Goal: Task Accomplishment & Management: Use online tool/utility

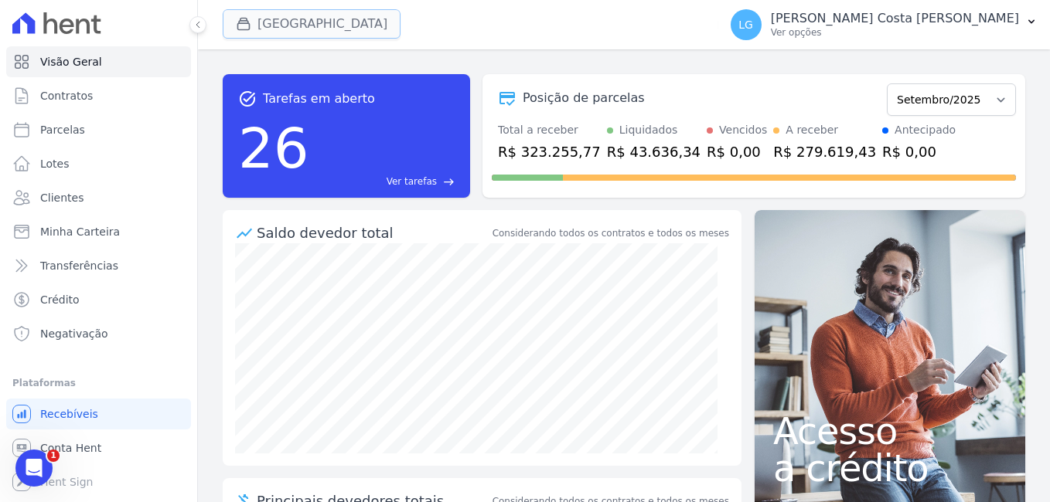
click at [299, 26] on button "[GEOGRAPHIC_DATA]" at bounding box center [312, 23] width 178 height 29
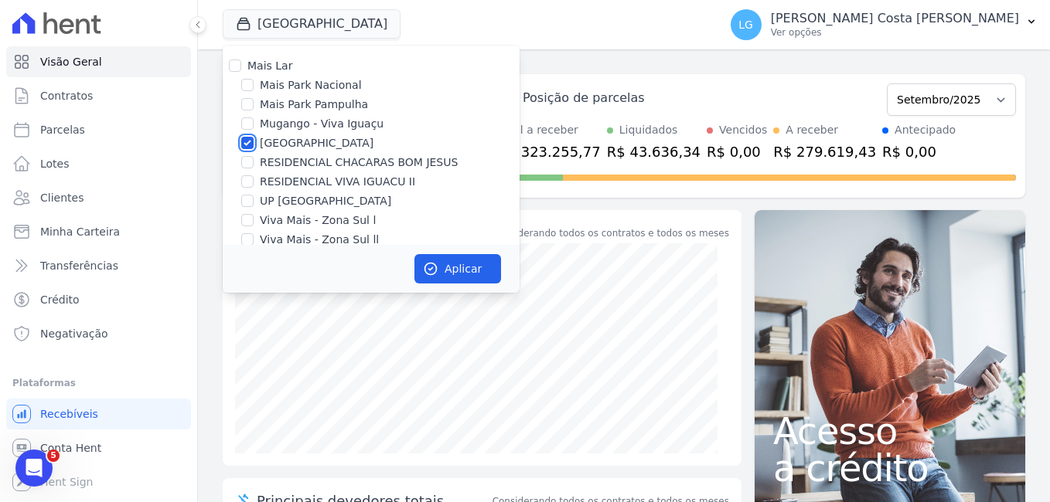
click at [250, 141] on input "[GEOGRAPHIC_DATA]" at bounding box center [247, 143] width 12 height 12
checkbox input "false"
click at [247, 87] on input "Mais Park Nacional" at bounding box center [247, 85] width 12 height 12
checkbox input "true"
click at [438, 263] on icon "button" at bounding box center [430, 268] width 15 height 15
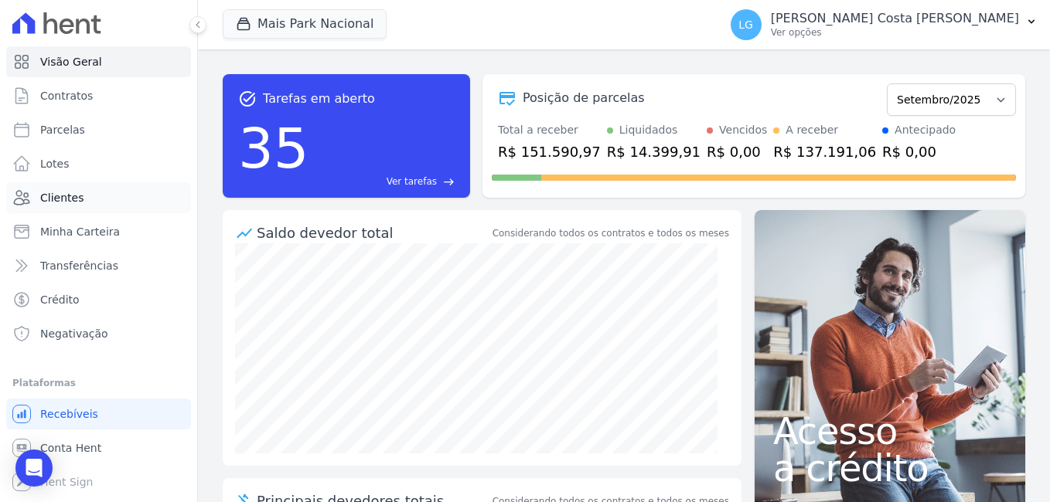
click at [77, 199] on span "Clientes" at bounding box center [61, 197] width 43 height 15
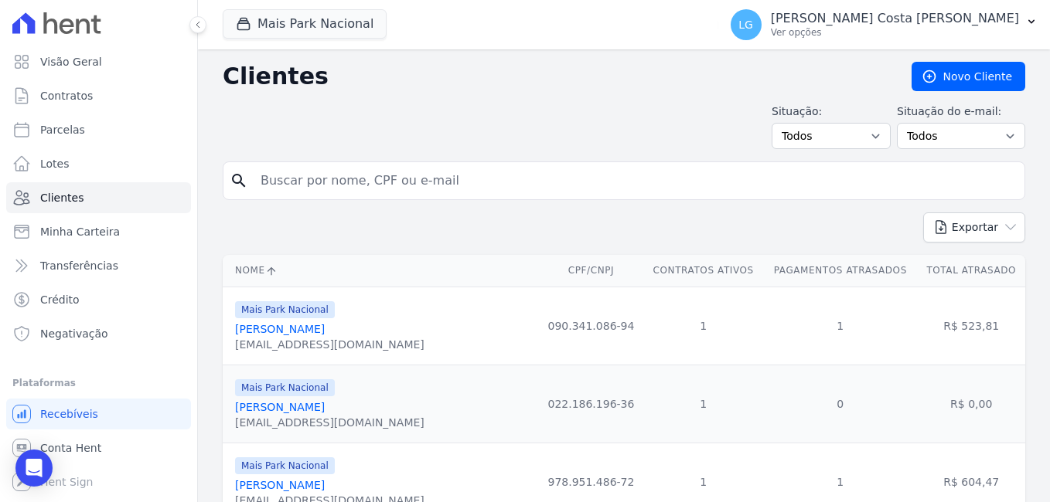
click at [322, 183] on input "search" at bounding box center [634, 180] width 767 height 31
paste input "MATHEUS HENRIQUE MACIEL"
type input "MATHEUS HENRIQUE MACIEL"
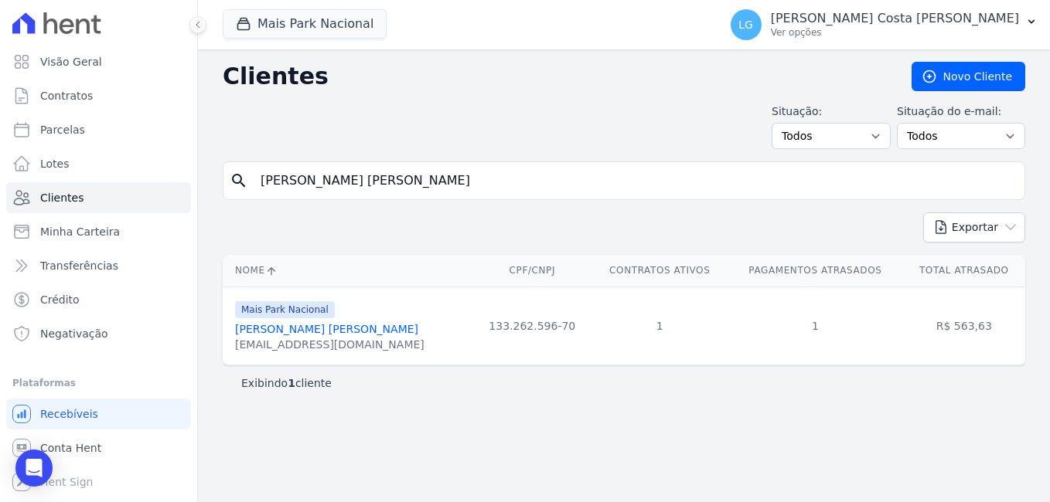
click at [338, 325] on link "Matheus Henrique Maciel" at bounding box center [326, 329] width 183 height 12
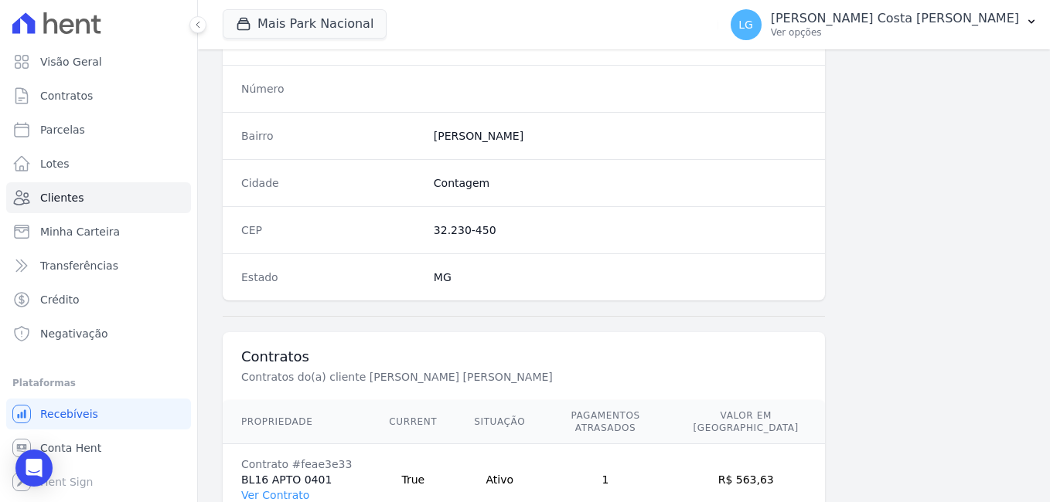
scroll to position [944, 0]
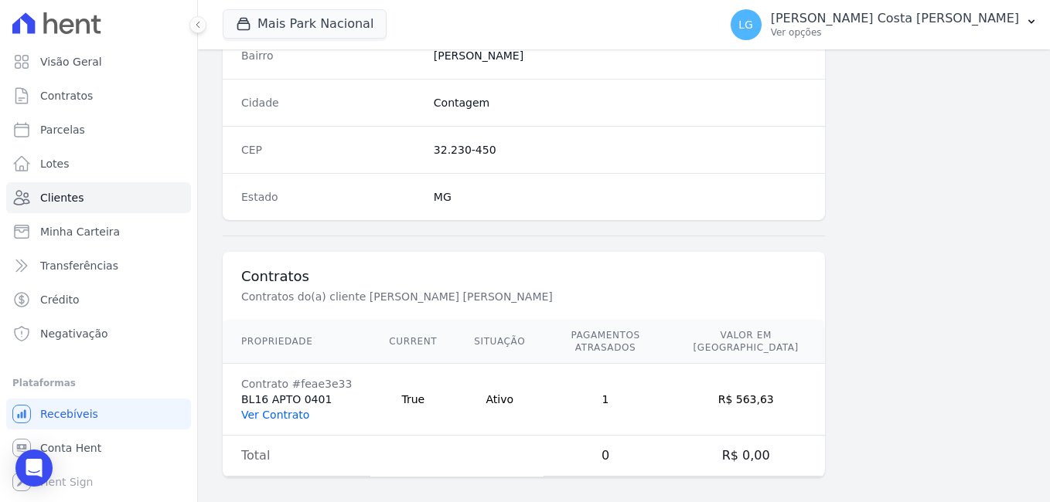
click at [291, 409] on link "Ver Contrato" at bounding box center [275, 415] width 68 height 12
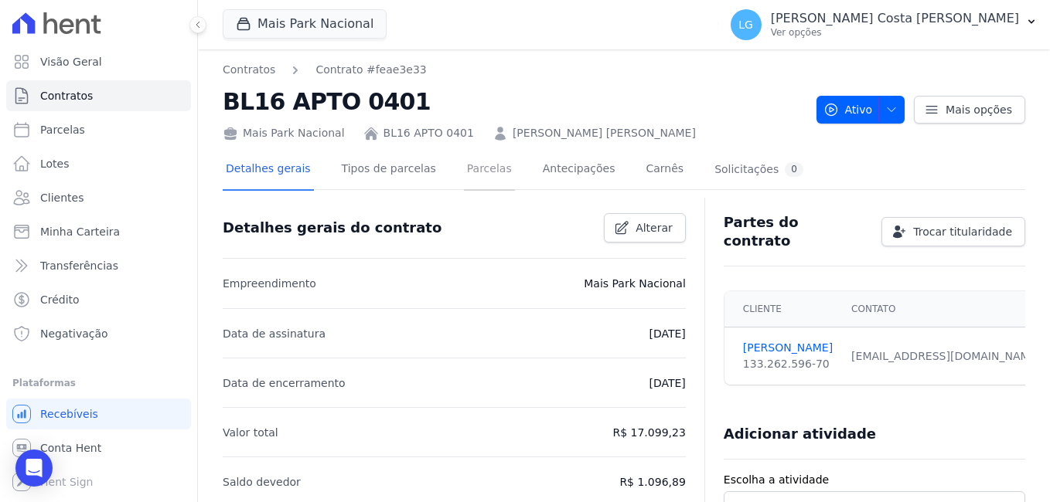
click at [466, 176] on link "Parcelas" at bounding box center [489, 170] width 51 height 41
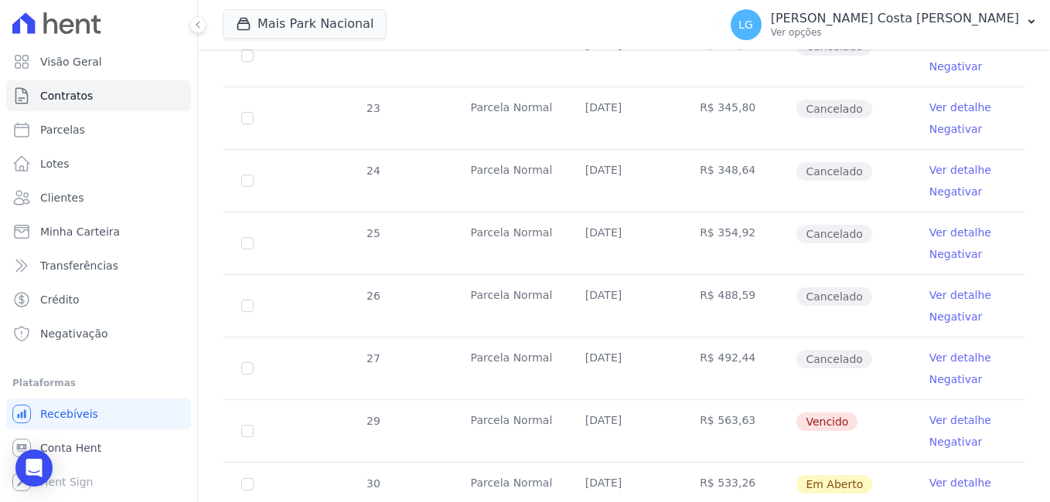
scroll to position [424, 0]
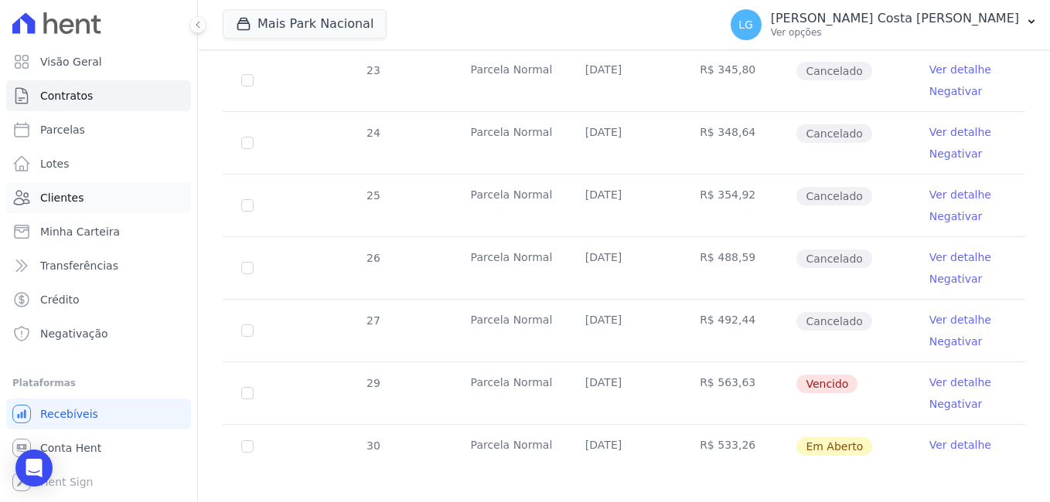
click at [70, 193] on span "Clientes" at bounding box center [61, 197] width 43 height 15
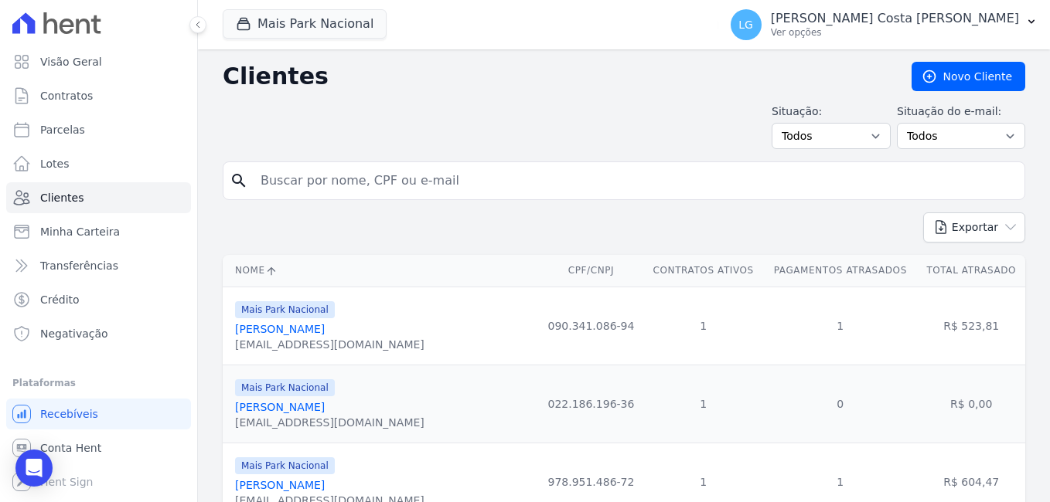
click at [458, 183] on input "search" at bounding box center [634, 180] width 767 height 31
paste input "IEZA BISPO FERNANDES"
type input "IEZA BISPO FERNANDES"
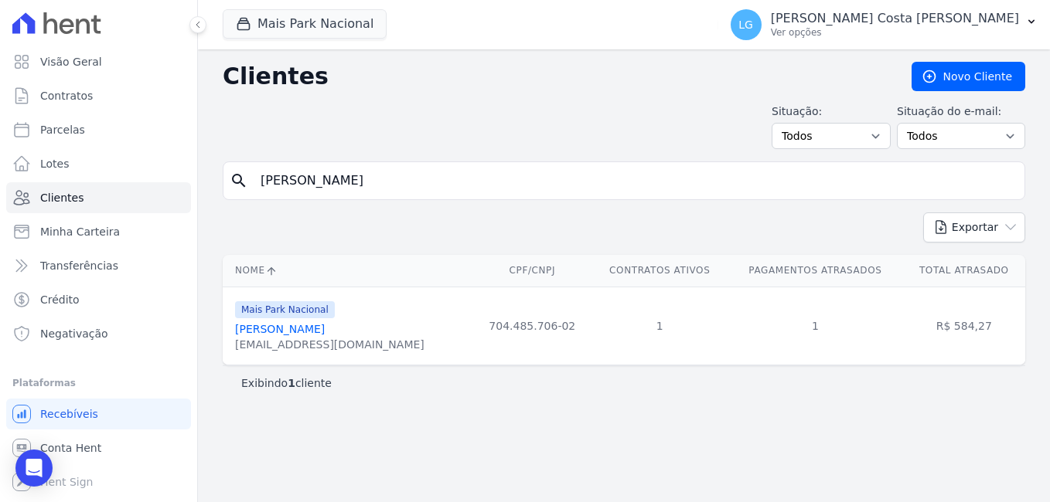
click at [265, 332] on link "Ieza Bispo Fernandes" at bounding box center [280, 329] width 90 height 12
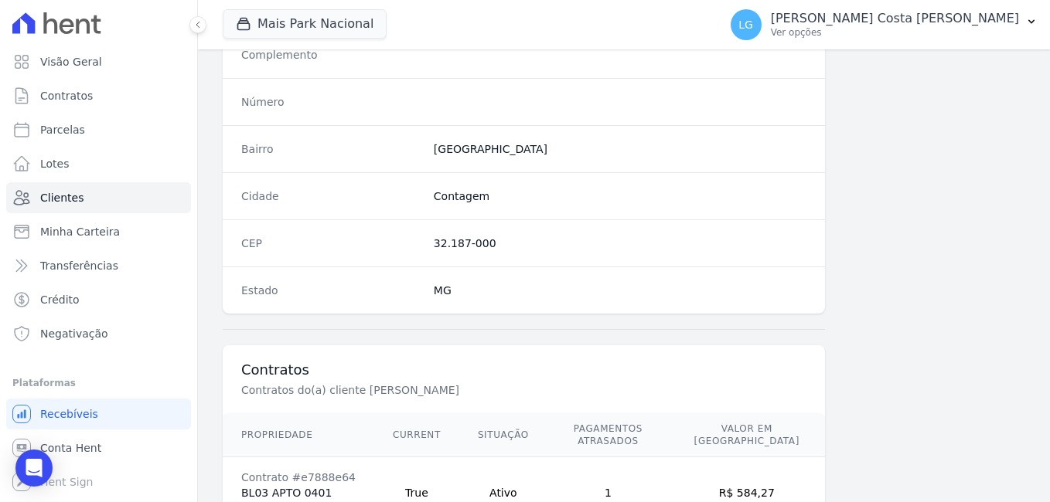
scroll to position [902, 0]
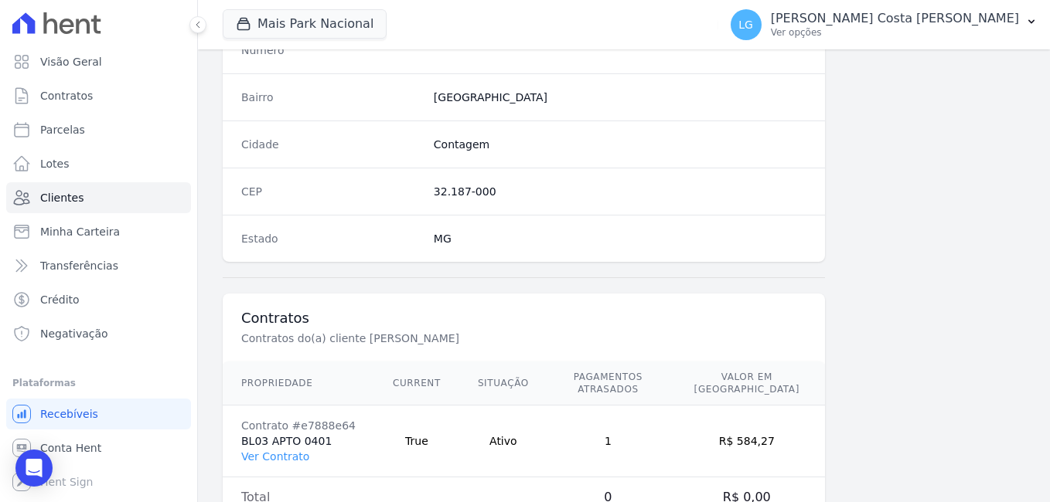
click at [288, 478] on td "Total" at bounding box center [299, 498] width 152 height 41
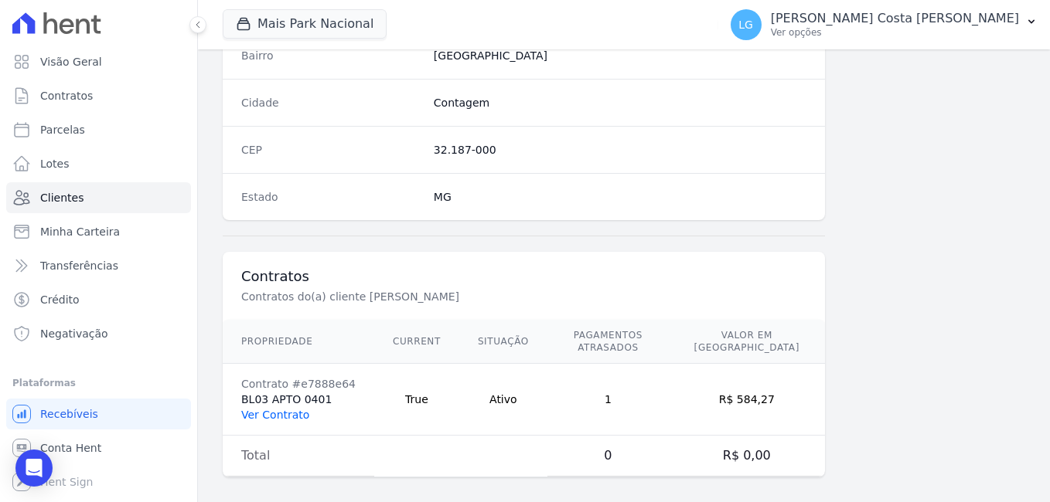
click at [278, 409] on link "Ver Contrato" at bounding box center [275, 415] width 68 height 12
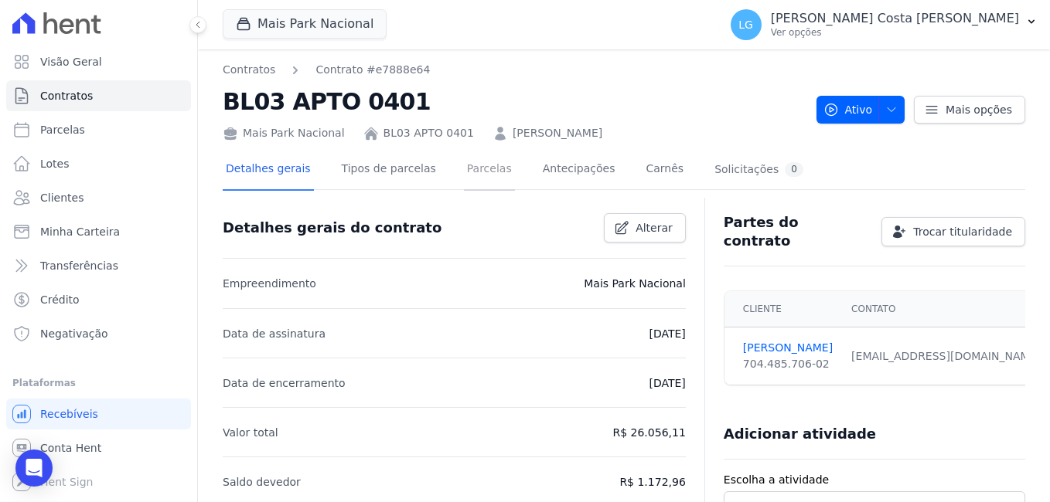
click at [472, 176] on link "Parcelas" at bounding box center [489, 170] width 51 height 41
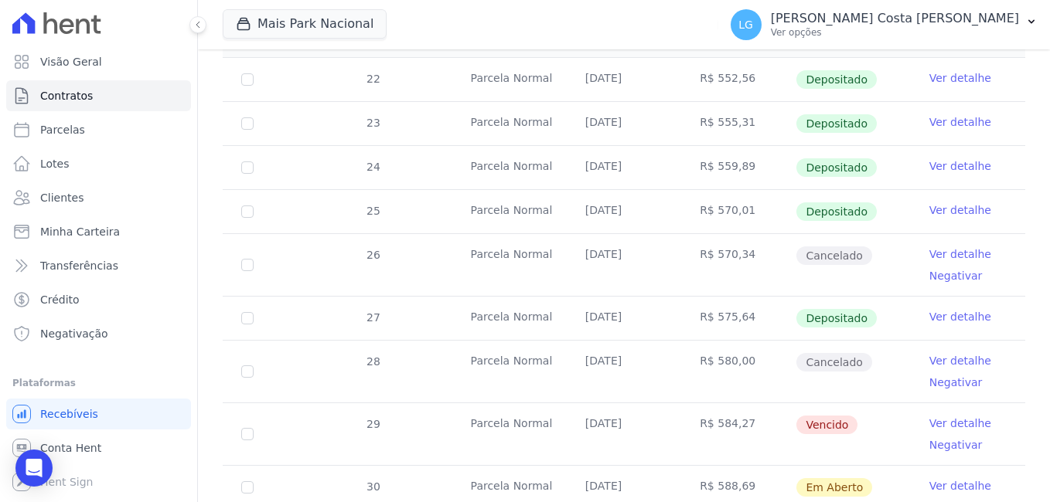
scroll to position [394, 0]
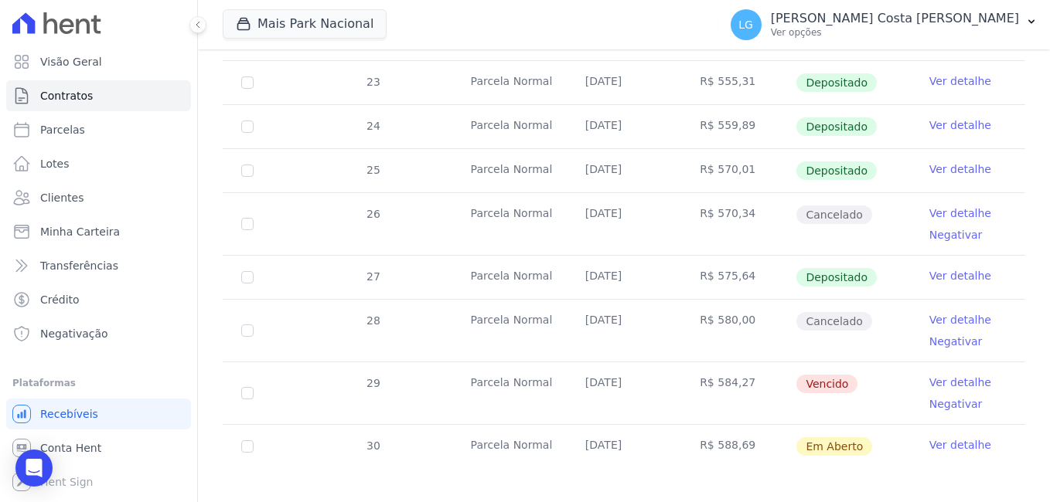
click at [941, 375] on link "Ver detalhe" at bounding box center [960, 382] width 62 height 15
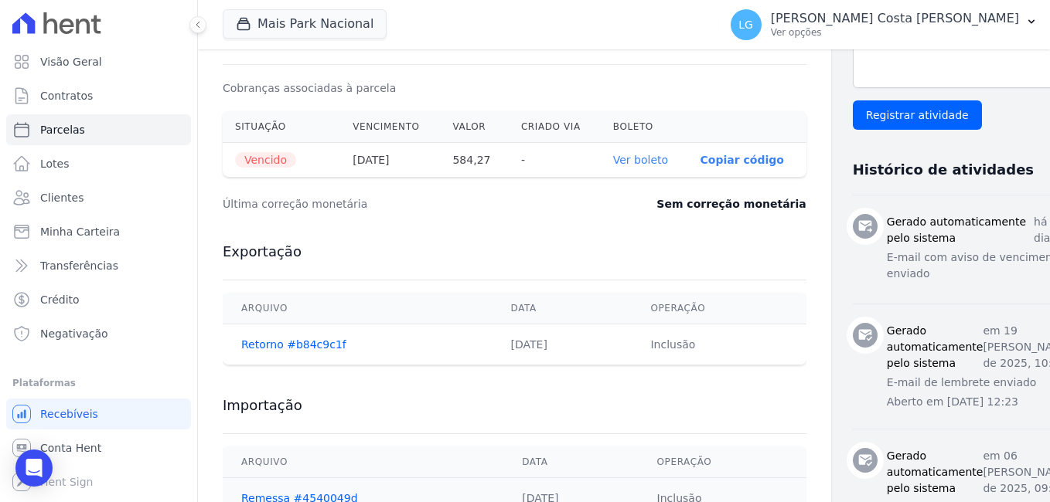
scroll to position [464, 0]
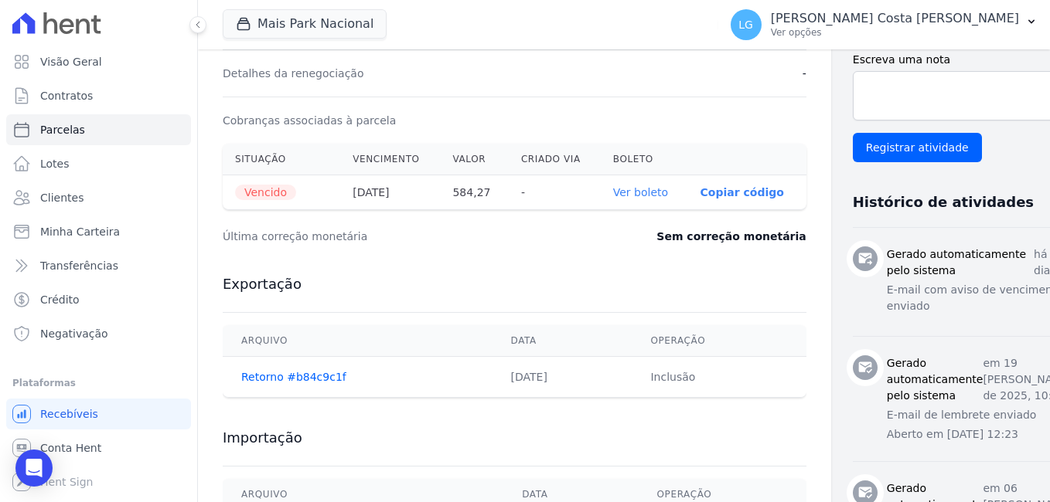
click at [620, 189] on link "Ver boleto" at bounding box center [640, 192] width 55 height 12
drag, startPoint x: 882, startPoint y: 275, endPoint x: 942, endPoint y: 289, distance: 61.9
click at [942, 289] on p "E-mail com aviso de vencimento enviado" at bounding box center [980, 298] width 186 height 32
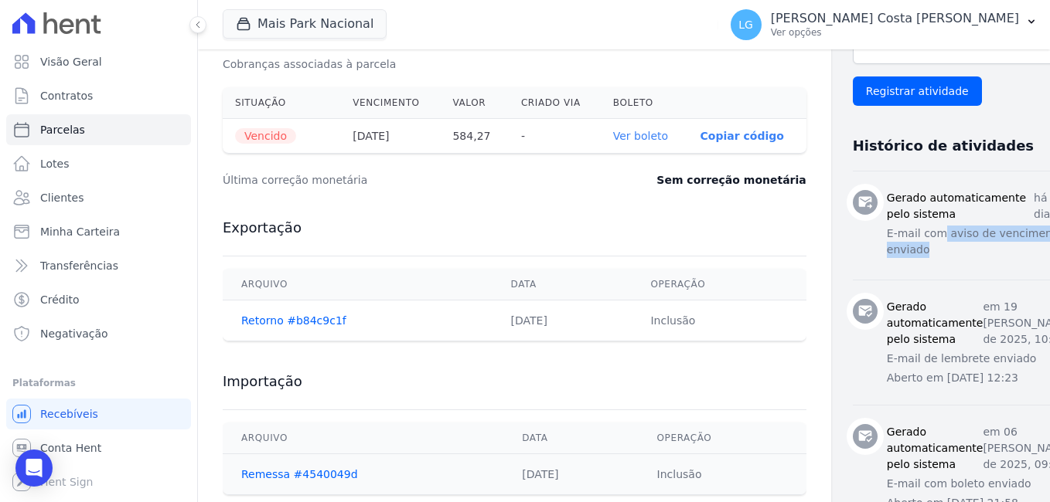
scroll to position [541, 0]
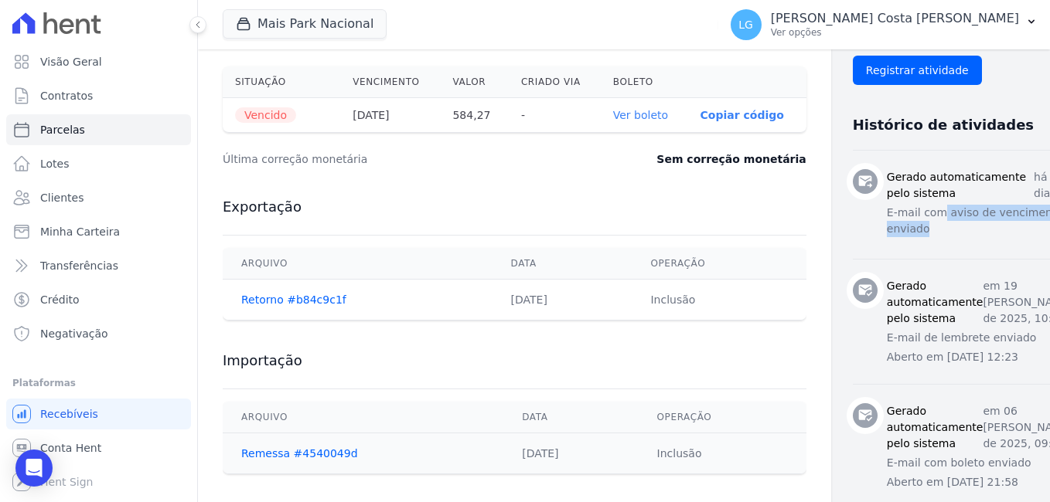
drag, startPoint x: 869, startPoint y: 326, endPoint x: 969, endPoint y: 341, distance: 100.8
click at [969, 341] on div "Gerado automaticamente pelo sistema em 19 de Agosto de 2025, 10:18 E-mail de le…" at bounding box center [980, 321] width 186 height 87
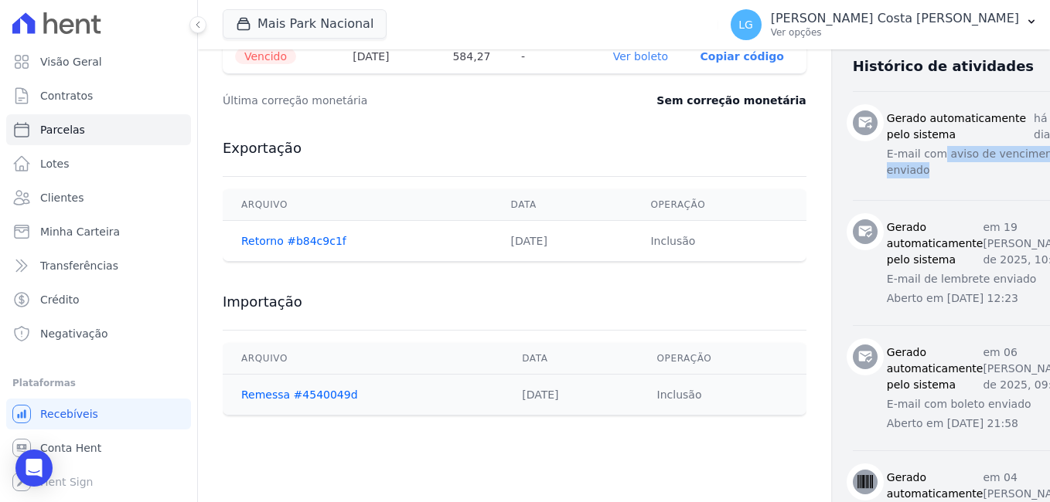
scroll to position [696, 0]
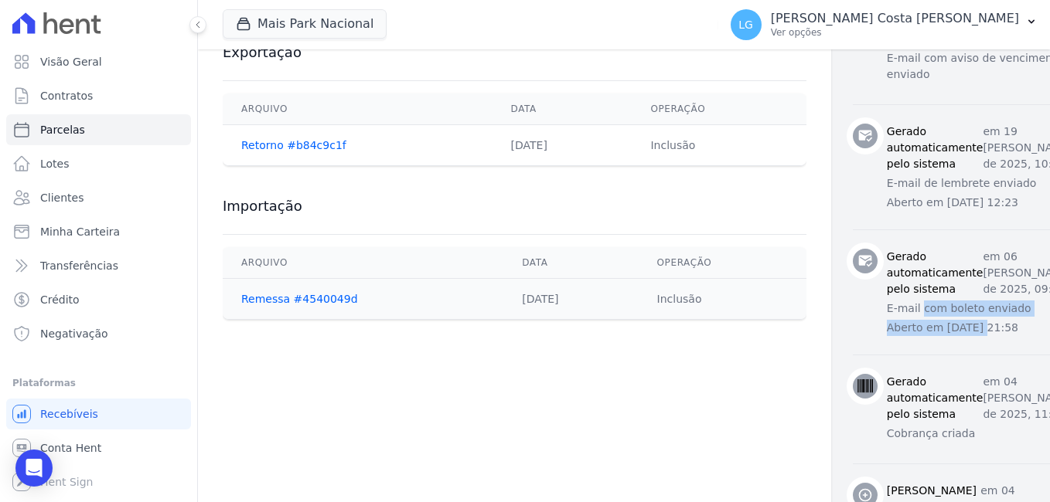
drag, startPoint x: 864, startPoint y: 297, endPoint x: 923, endPoint y: 313, distance: 60.9
click at [923, 313] on div "Gerado automaticamente pelo sistema em 06 de Agosto de 2025, 09:23 E-mail com b…" at bounding box center [980, 292] width 186 height 87
drag, startPoint x: 923, startPoint y: 313, endPoint x: 945, endPoint y: 422, distance: 111.3
click at [945, 426] on p "Cobrança criada" at bounding box center [980, 434] width 186 height 16
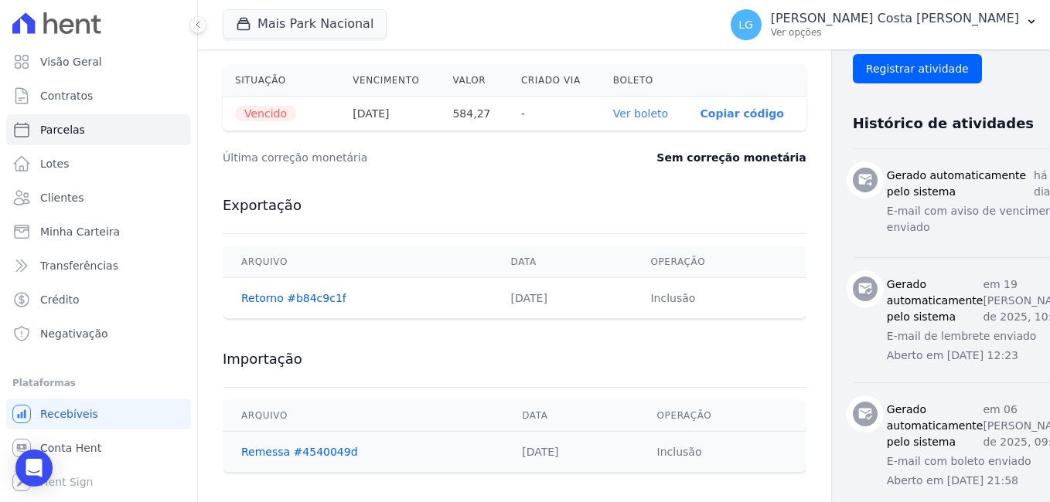
scroll to position [543, 0]
drag, startPoint x: 257, startPoint y: 27, endPoint x: 259, endPoint y: 40, distance: 13.2
click at [257, 27] on button "Mais Park Nacional" at bounding box center [305, 23] width 164 height 29
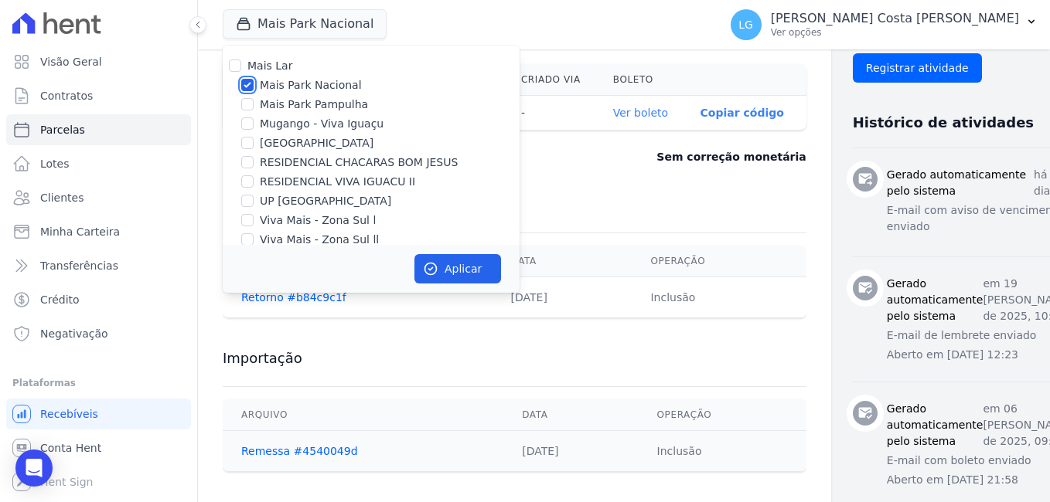
click at [248, 80] on input "Mais Park Nacional" at bounding box center [247, 85] width 12 height 12
checkbox input "false"
click at [247, 143] on input "[GEOGRAPHIC_DATA]" at bounding box center [247, 143] width 12 height 12
checkbox input "true"
click at [441, 268] on button "Aplicar" at bounding box center [457, 268] width 87 height 29
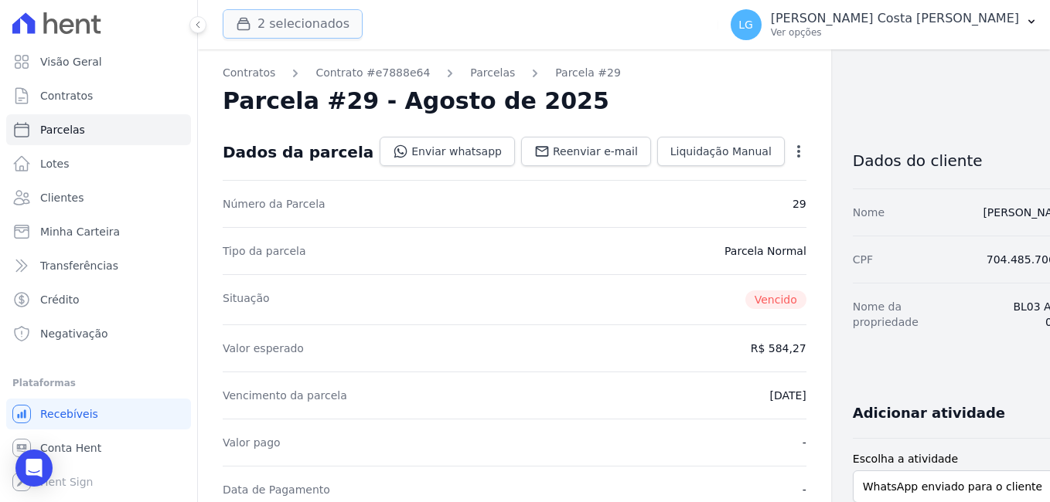
click at [315, 26] on button "2 selecionados" at bounding box center [293, 23] width 140 height 29
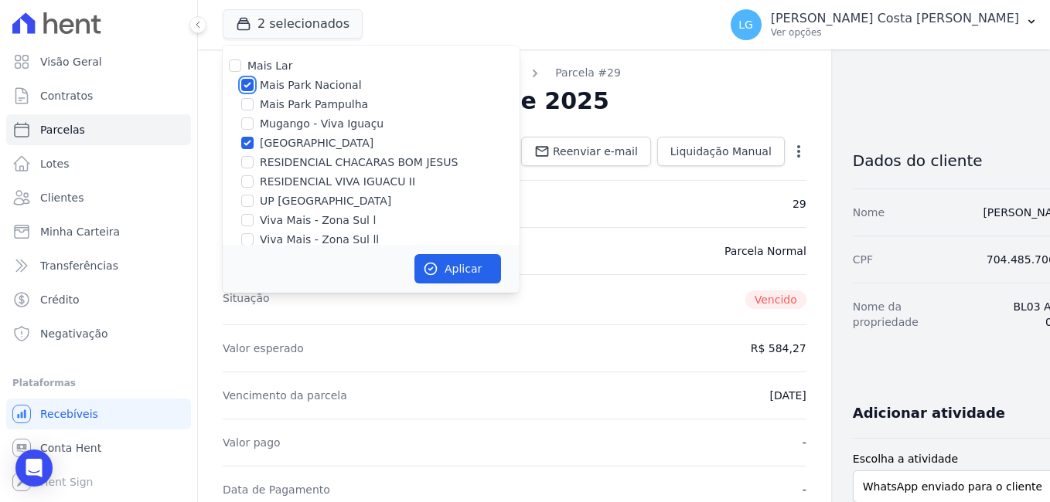
click at [245, 86] on input "Mais Park Nacional" at bounding box center [247, 85] width 12 height 12
checkbox input "false"
click at [434, 263] on icon "button" at bounding box center [430, 268] width 15 height 15
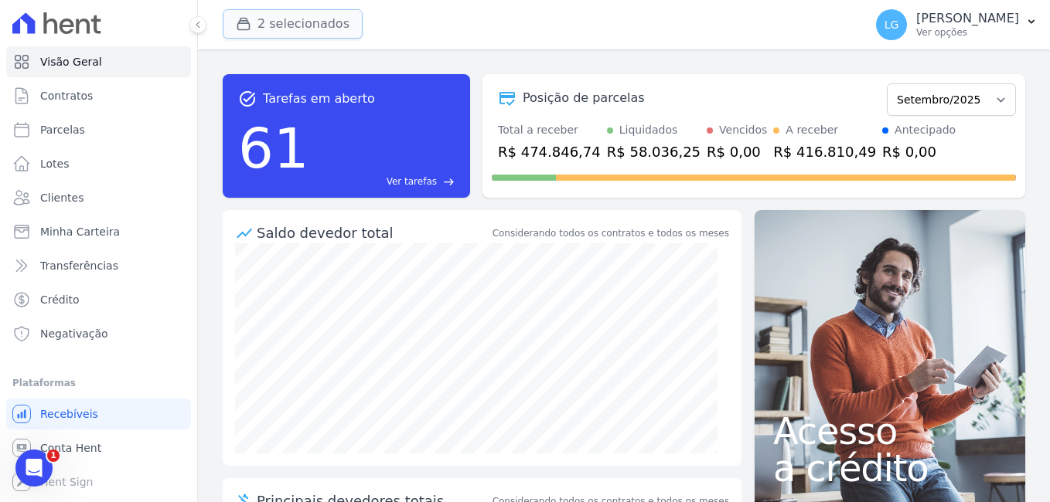
click at [304, 31] on button "2 selecionados" at bounding box center [293, 23] width 140 height 29
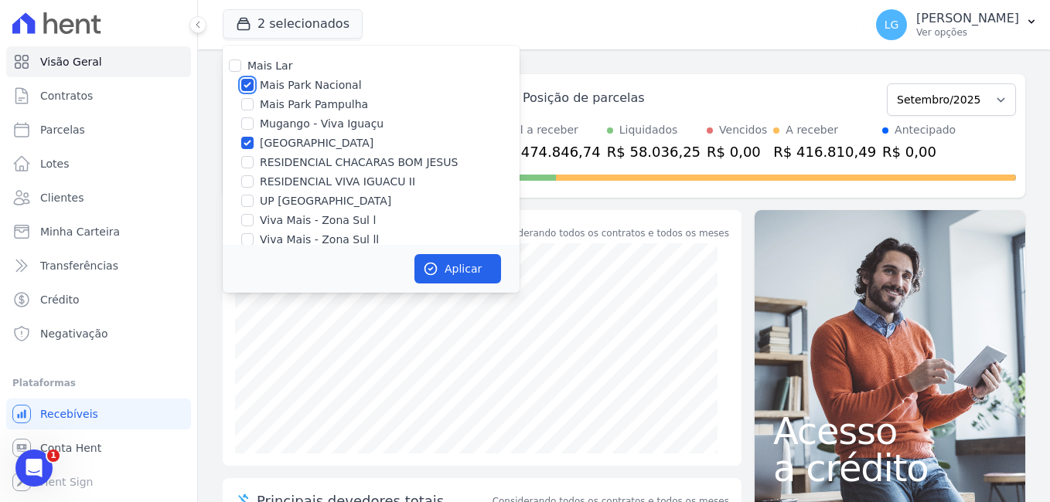
click at [251, 86] on input "Mais Park Nacional" at bounding box center [247, 85] width 12 height 12
checkbox input "false"
click at [447, 271] on button "Aplicar" at bounding box center [457, 268] width 87 height 29
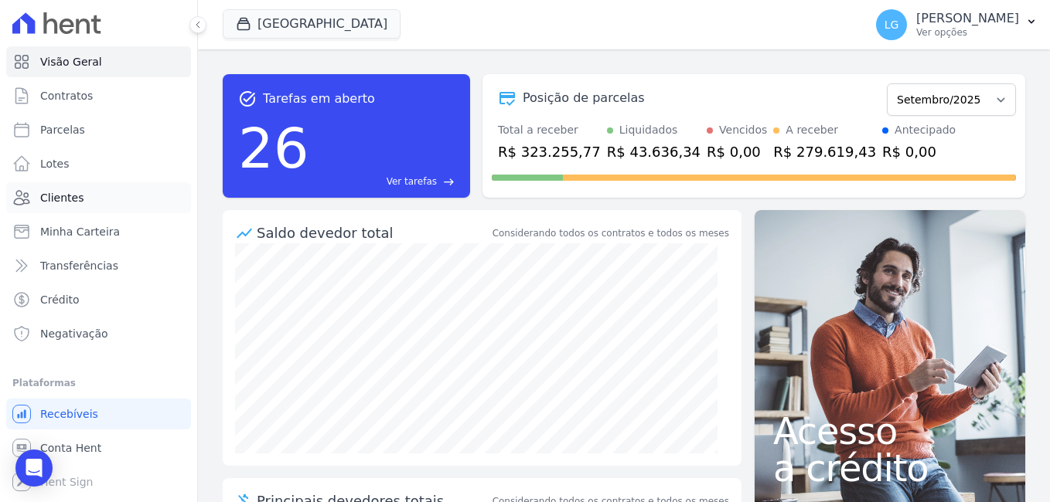
click at [52, 192] on span "Clientes" at bounding box center [61, 197] width 43 height 15
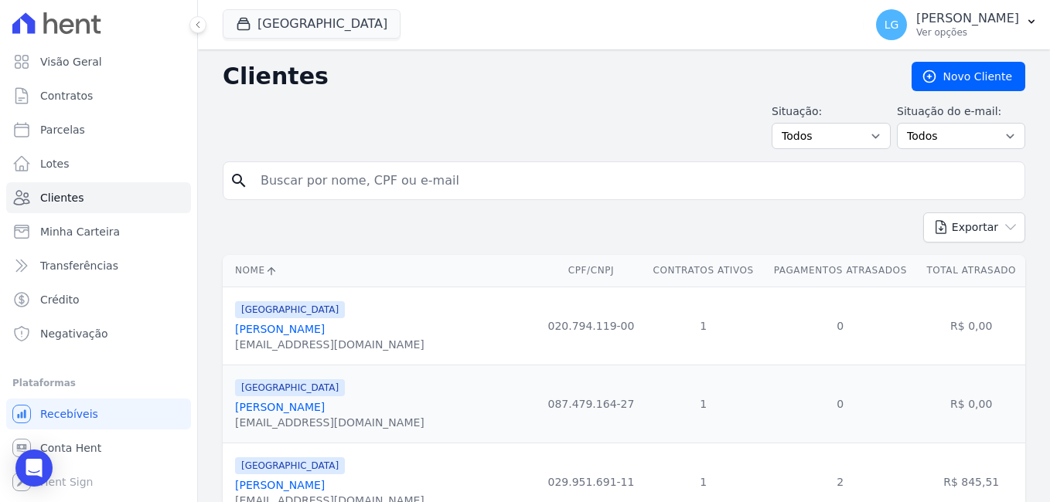
click at [356, 186] on input "search" at bounding box center [634, 180] width 767 height 31
paste input "[PERSON_NAME] DA COSTA"
type input "[PERSON_NAME] DA COSTA"
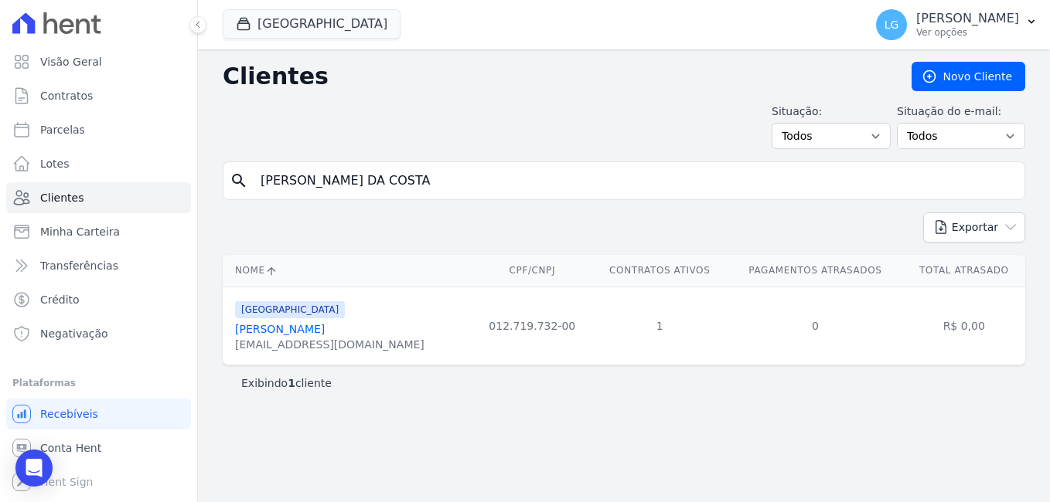
click at [301, 330] on link "[PERSON_NAME]" at bounding box center [280, 329] width 90 height 12
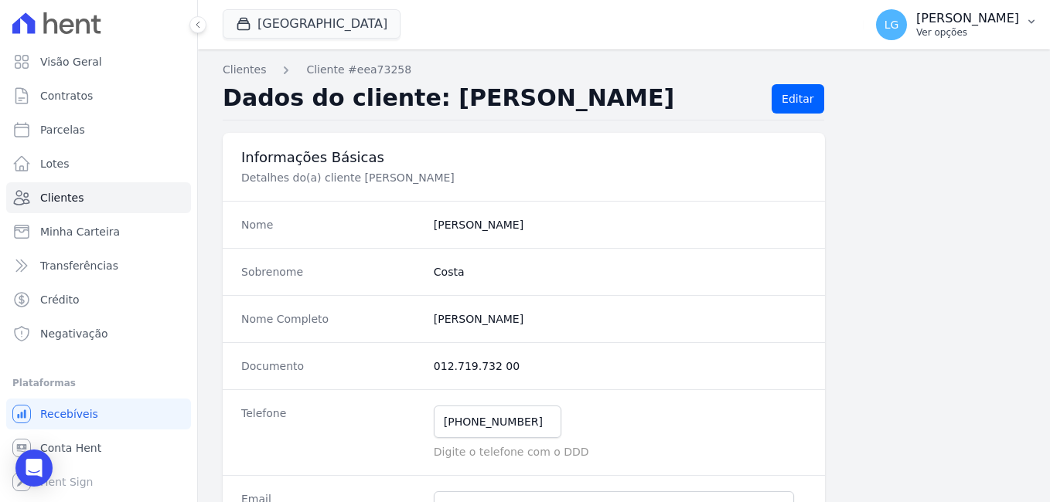
click at [945, 20] on p "[PERSON_NAME] Costa [PERSON_NAME]" at bounding box center [967, 18] width 103 height 15
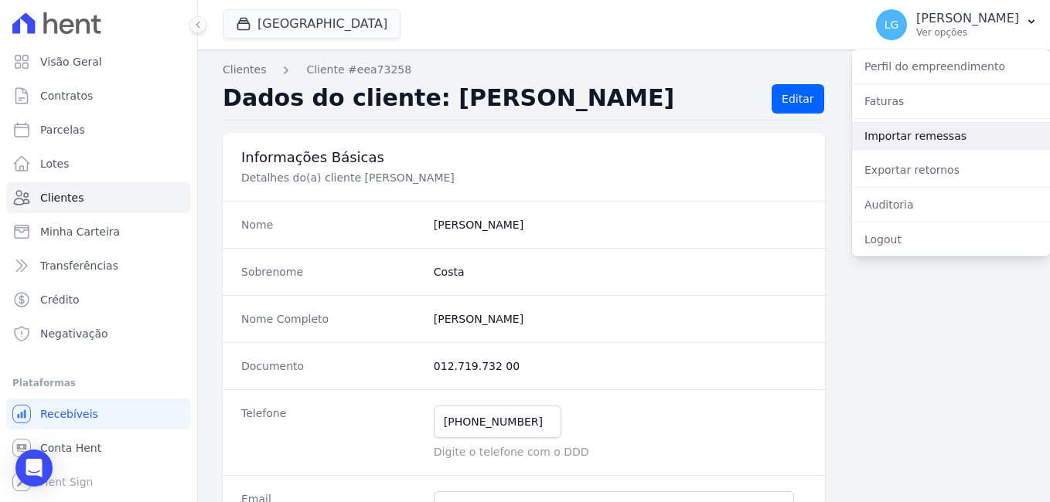
click at [932, 139] on link "Importar remessas" at bounding box center [951, 136] width 198 height 28
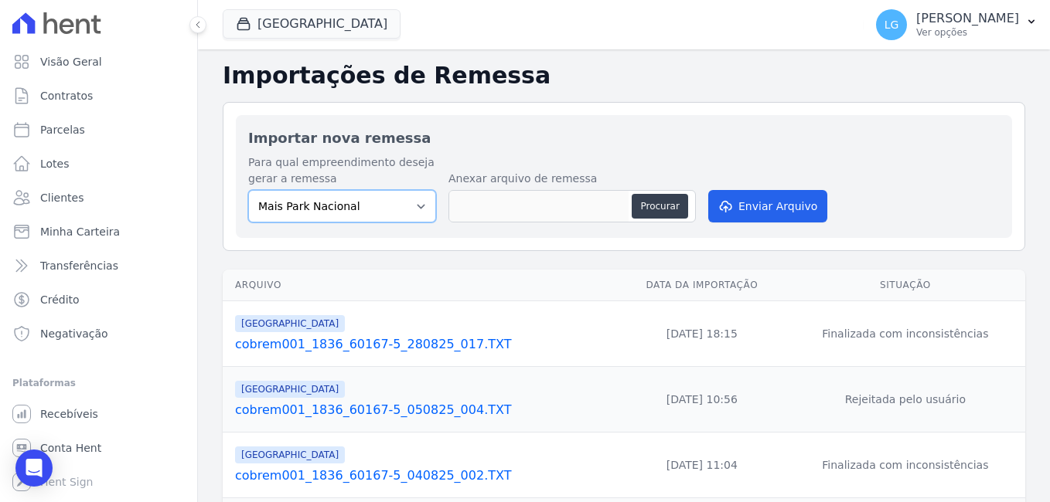
click at [419, 208] on select "Mais Park Nacional Mais Park Pampulha Mugango - Viva Iguaçu Parque Primavera RE…" at bounding box center [342, 206] width 188 height 32
select select "58c381ff-c2ab-496f-ba52-e8a80509b393"
click at [248, 190] on select "Mais Park Nacional Mais Park Pampulha Mugango - Viva Iguaçu Parque Primavera RE…" at bounding box center [342, 206] width 188 height 32
click at [649, 199] on button "Procurar" at bounding box center [660, 206] width 56 height 25
type input "cobrem001_1836_60167-5_040925_006.TXT"
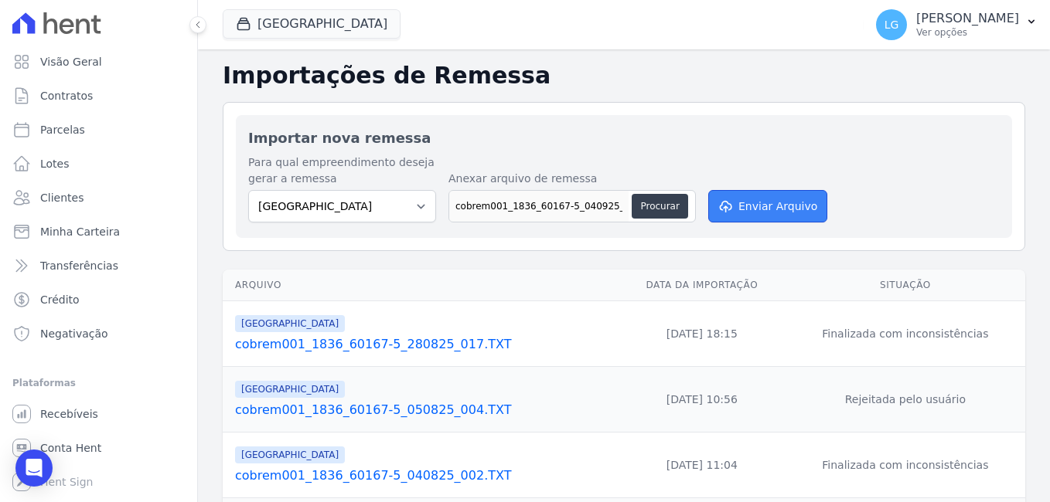
click at [769, 210] on button "Enviar Arquivo" at bounding box center [767, 206] width 119 height 32
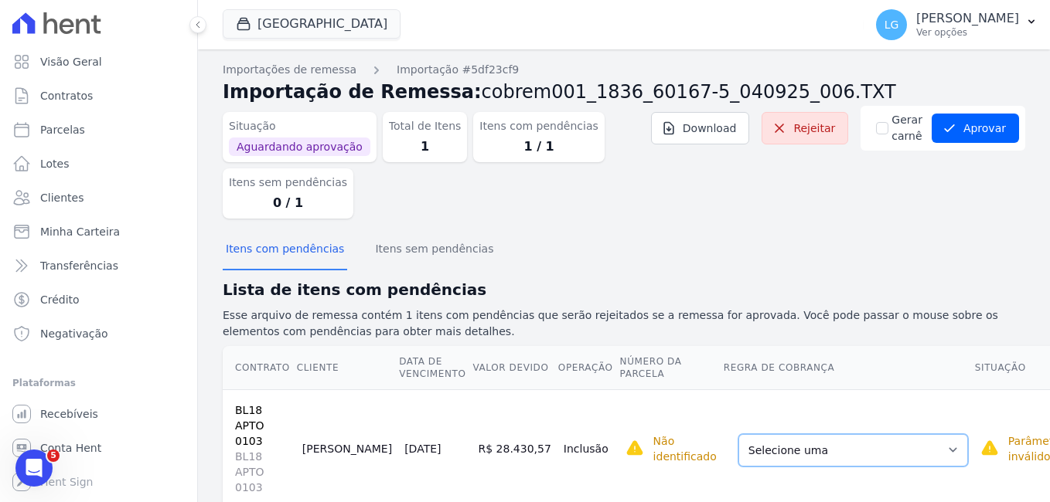
click at [741, 439] on select "Selecione uma Nova Parcela Avulsa Parcela Avulsa Existente Parcela Normal (42 X…" at bounding box center [853, 450] width 230 height 32
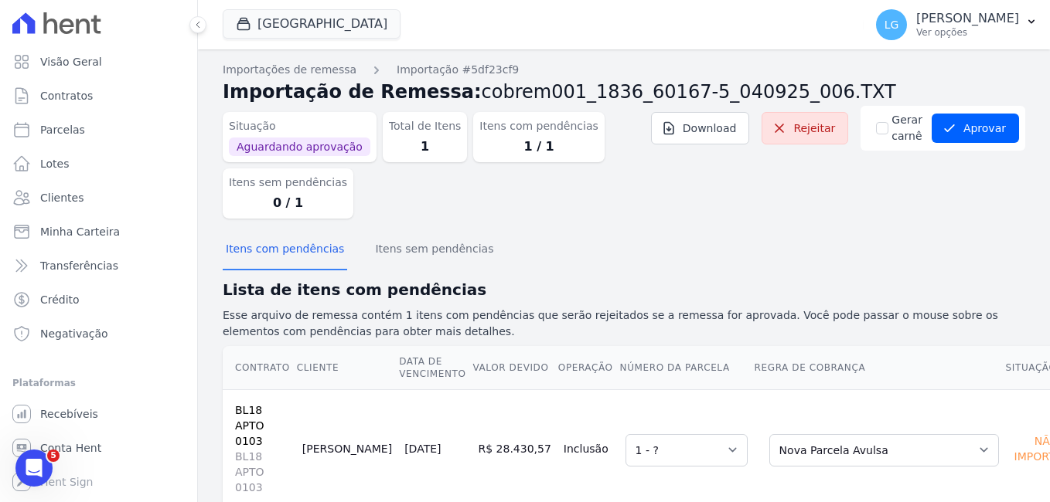
scroll to position [13, 0]
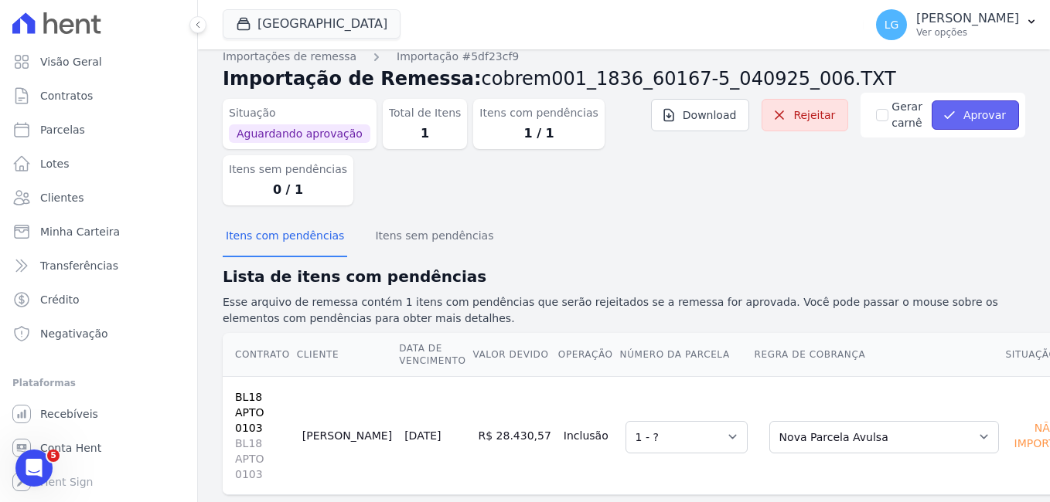
click at [975, 112] on button "Aprovar" at bounding box center [974, 114] width 87 height 29
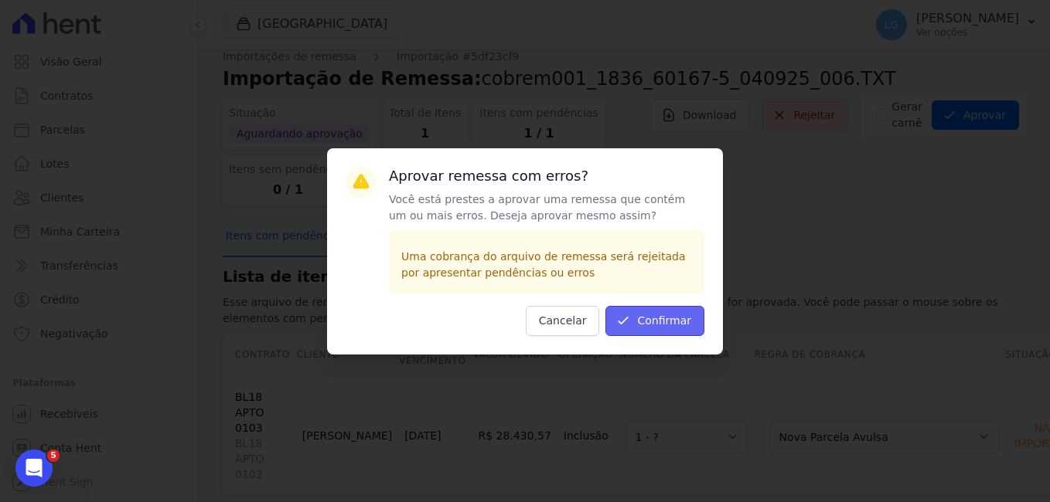
click at [661, 323] on button "Confirmar" at bounding box center [654, 321] width 99 height 30
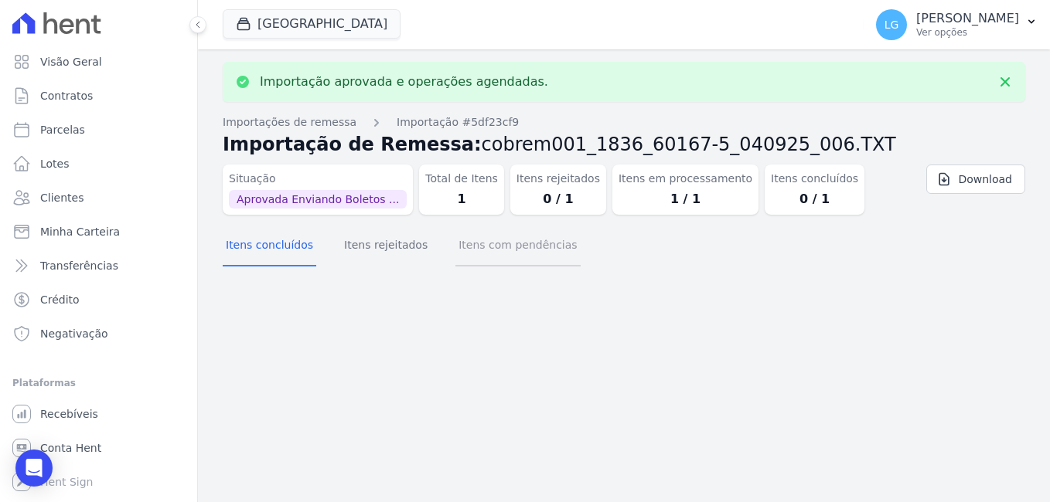
click at [482, 250] on button "Itens com pendências" at bounding box center [517, 246] width 124 height 40
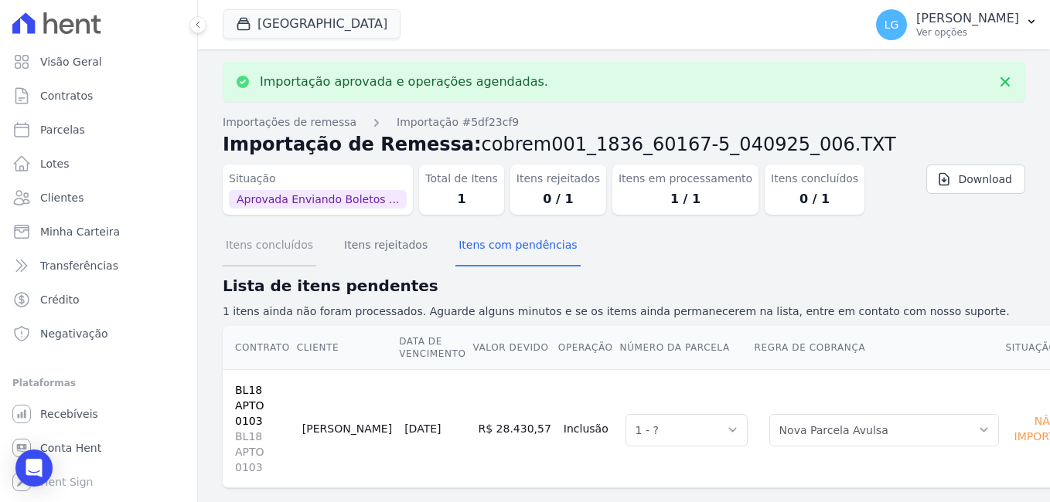
click at [290, 245] on button "Itens concluídos" at bounding box center [270, 246] width 94 height 40
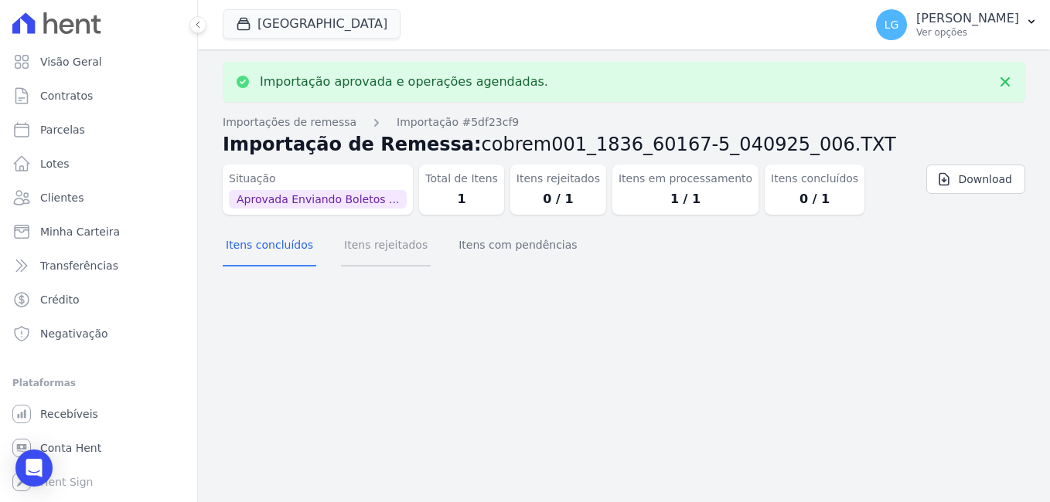
click at [369, 248] on button "Itens rejeitados" at bounding box center [386, 246] width 90 height 40
click at [475, 256] on button "Itens com pendências" at bounding box center [517, 246] width 124 height 40
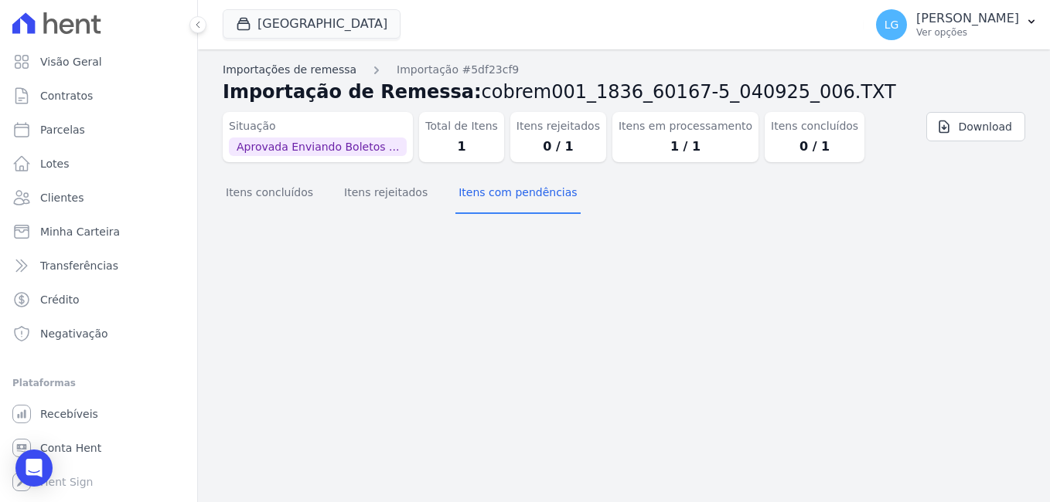
click at [311, 77] on link "Importações de remessa" at bounding box center [290, 70] width 134 height 16
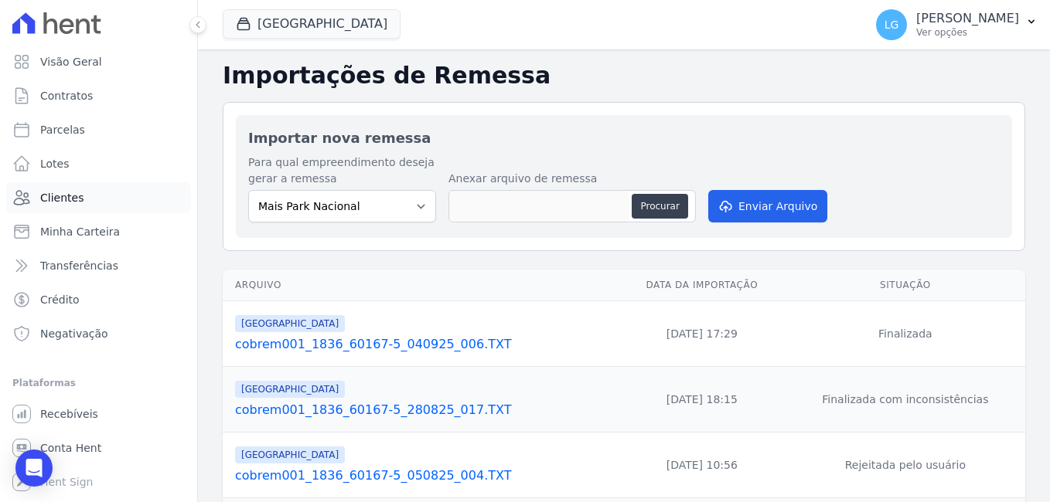
click at [82, 195] on link "Clientes" at bounding box center [98, 197] width 185 height 31
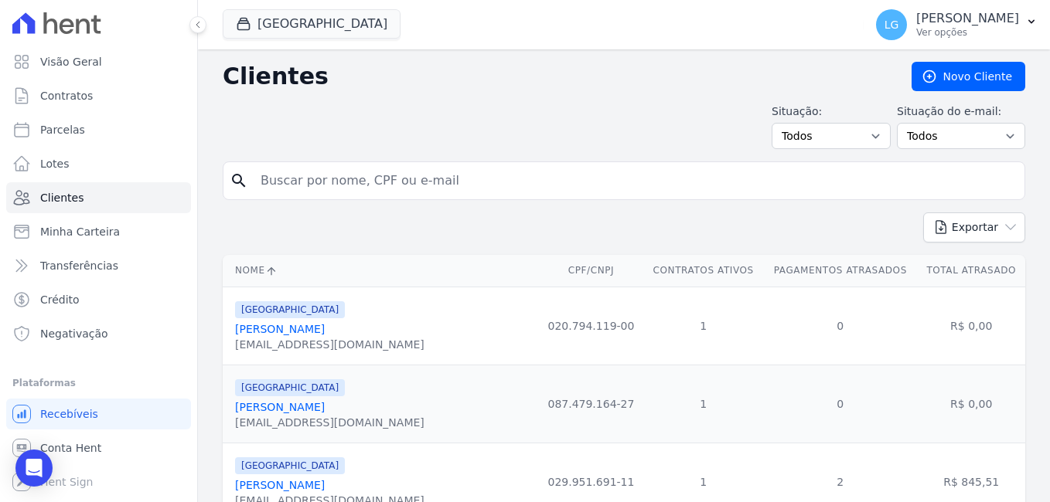
click at [448, 183] on input "search" at bounding box center [634, 180] width 767 height 31
type input "KELVIN GAMA DA COSTA]"
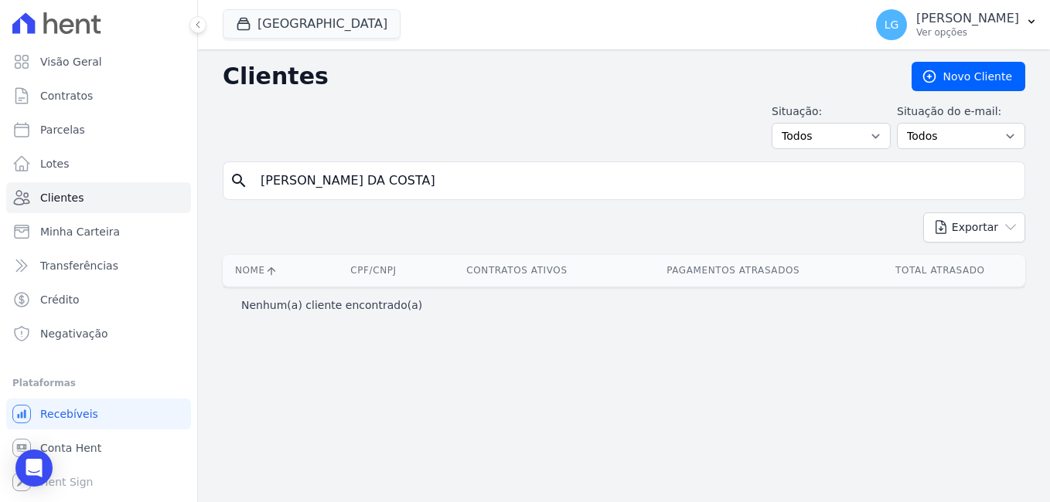
click at [415, 189] on input "KELVIN GAMA DA COSTA]" at bounding box center [634, 180] width 767 height 31
type input "[PERSON_NAME] DA COSTA"
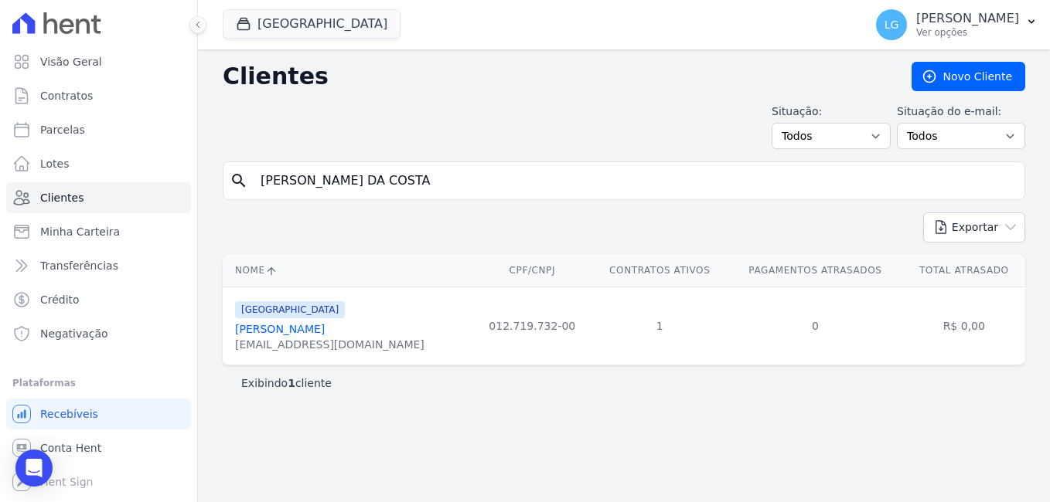
click at [679, 254] on div "Nome CPF/CNPJ Contratos Ativos Pagamentos Atrasados Total Atrasado Parque Prima…" at bounding box center [624, 310] width 852 height 123
click at [277, 335] on link "[PERSON_NAME]" at bounding box center [280, 329] width 90 height 12
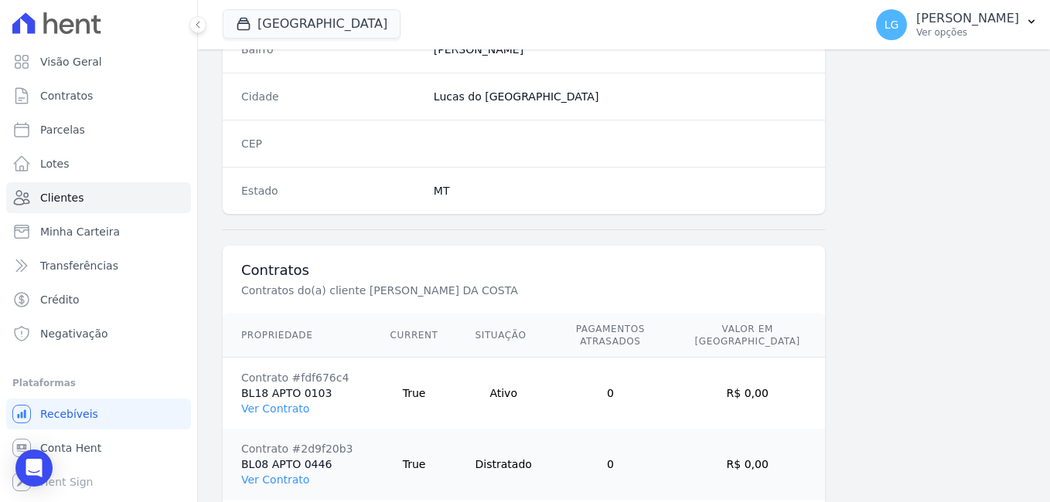
scroll to position [1098, 0]
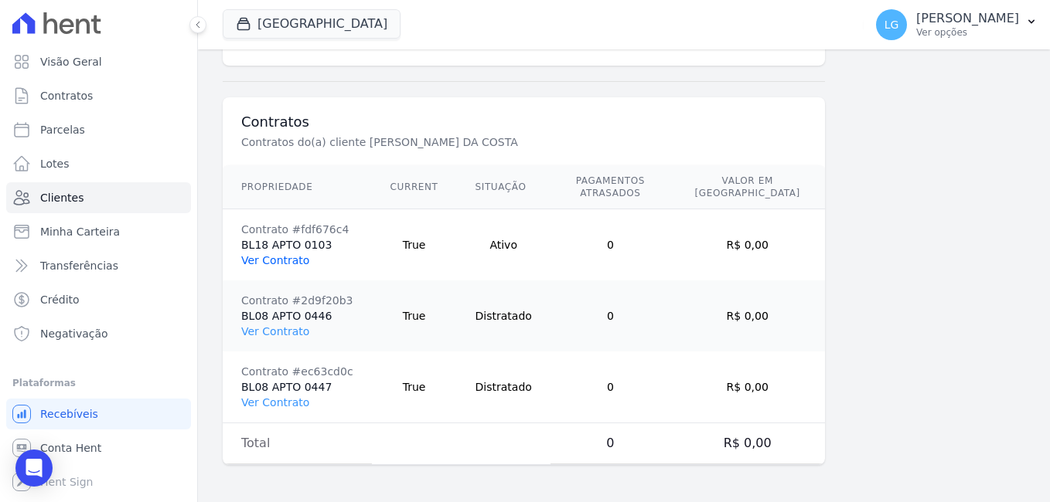
click at [264, 259] on link "Ver Contrato" at bounding box center [275, 260] width 68 height 12
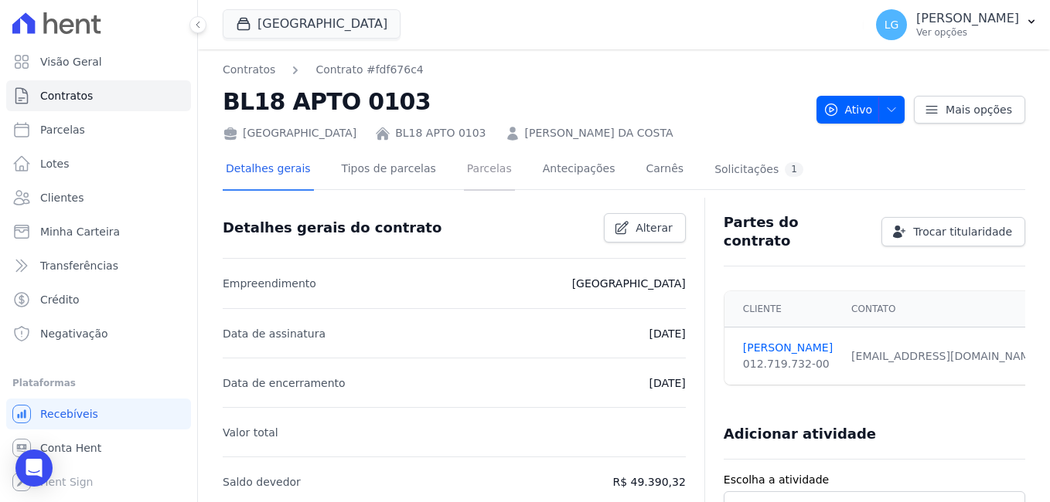
click at [476, 175] on link "Parcelas" at bounding box center [489, 170] width 51 height 41
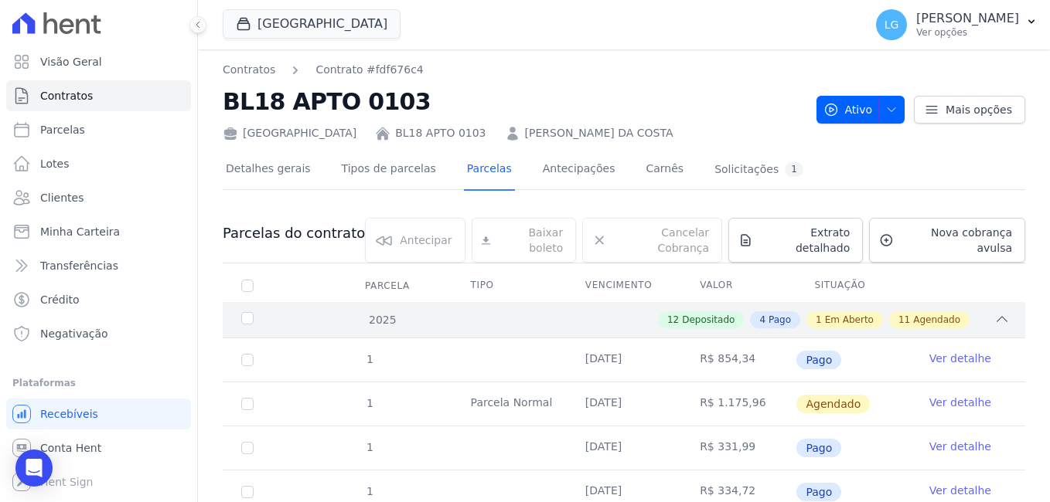
click at [841, 313] on span "Em Aberto" at bounding box center [849, 320] width 49 height 14
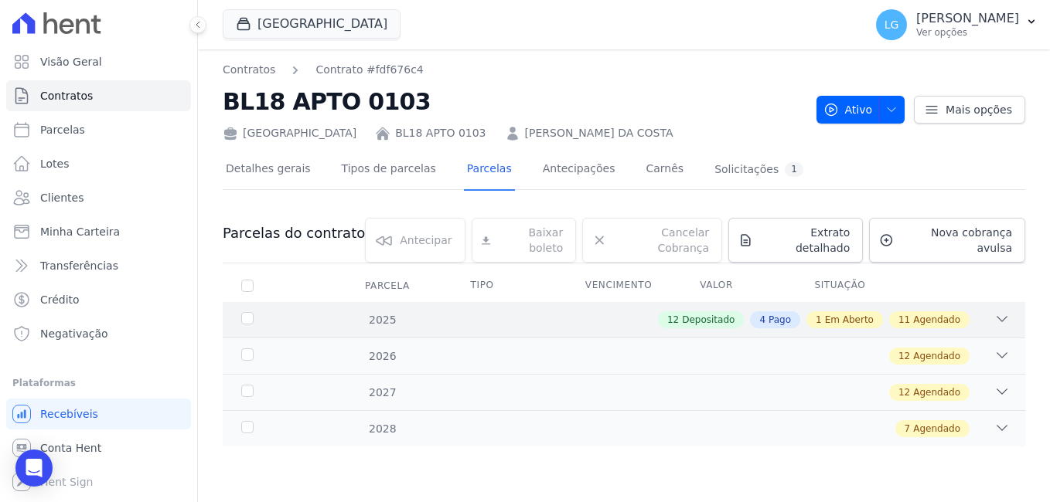
click at [865, 313] on span "Em Aberto" at bounding box center [849, 320] width 49 height 14
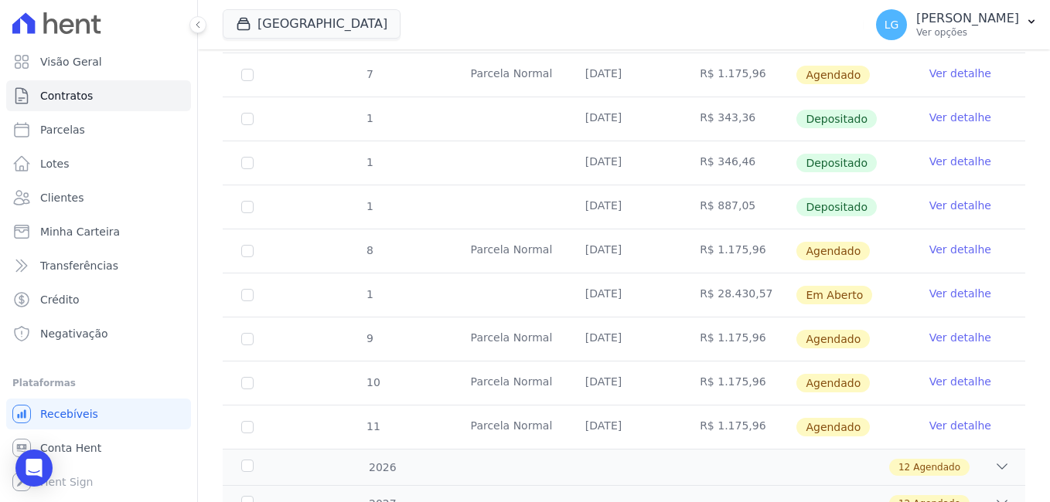
scroll to position [1159, 0]
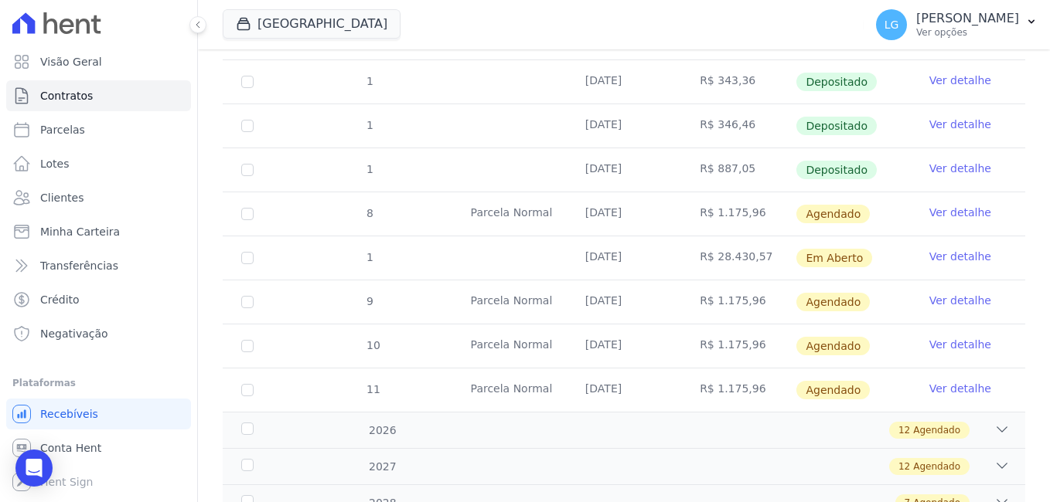
click at [954, 249] on link "Ver detalhe" at bounding box center [960, 256] width 62 height 15
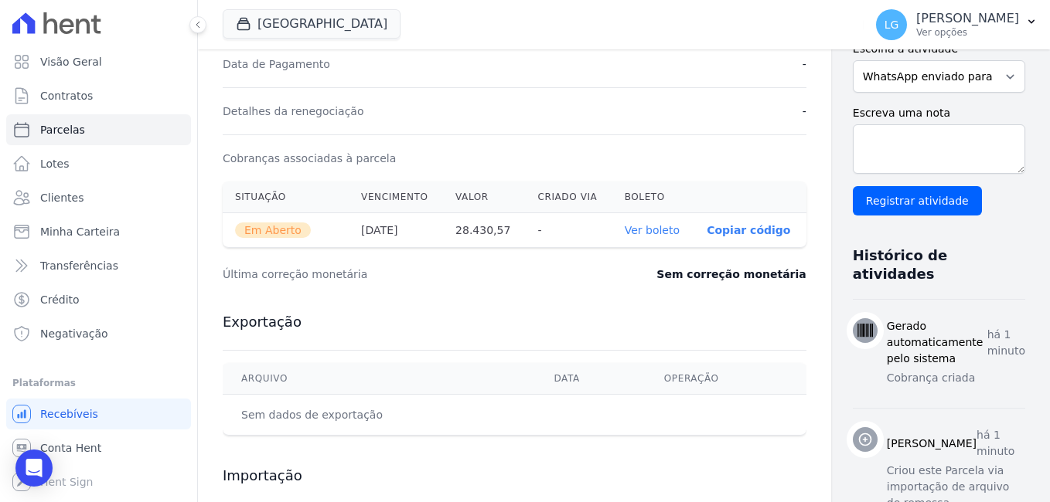
scroll to position [464, 0]
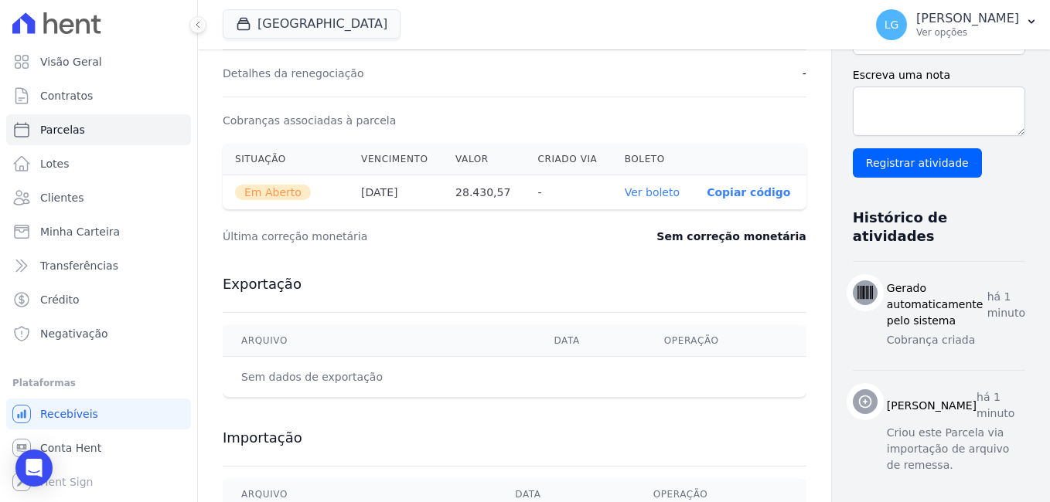
click at [625, 199] on link "Ver boleto" at bounding box center [652, 192] width 55 height 12
click at [972, 28] on p "Ver opções" at bounding box center [967, 32] width 103 height 12
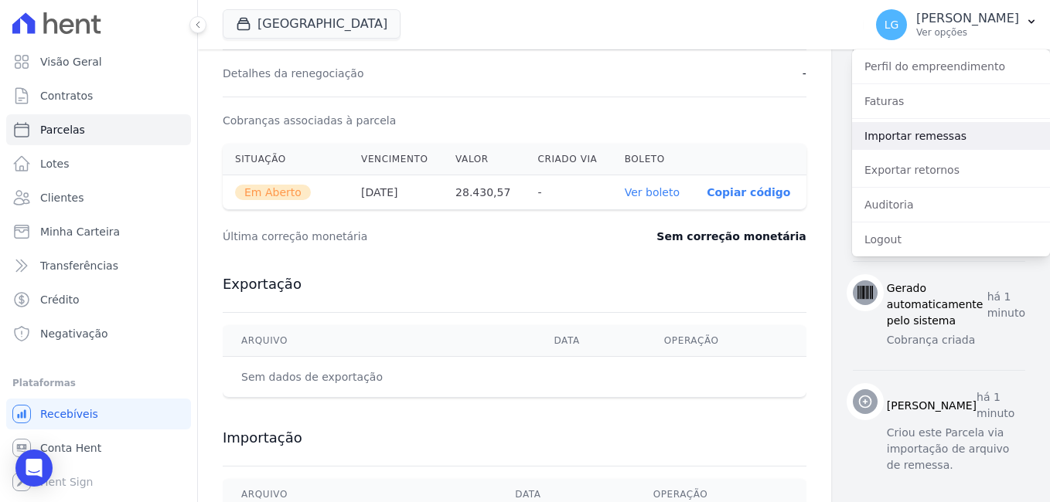
click at [893, 132] on link "Importar remessas" at bounding box center [951, 136] width 198 height 28
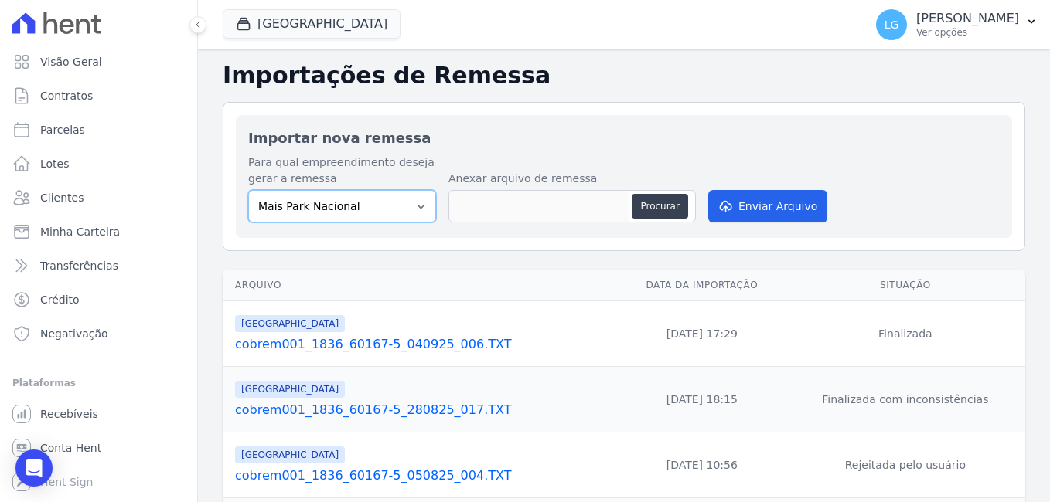
click at [414, 209] on select "Mais Park Nacional Mais Park Pampulha Mugango - Viva Iguaçu Parque Primavera RE…" at bounding box center [342, 206] width 188 height 32
select select "58c381ff-c2ab-496f-ba52-e8a80509b393"
click at [248, 190] on select "Mais Park Nacional Mais Park Pampulha Mugango - Viva Iguaçu Parque Primavera RE…" at bounding box center [342, 206] width 188 height 32
click at [652, 205] on button "Procurar" at bounding box center [660, 206] width 56 height 25
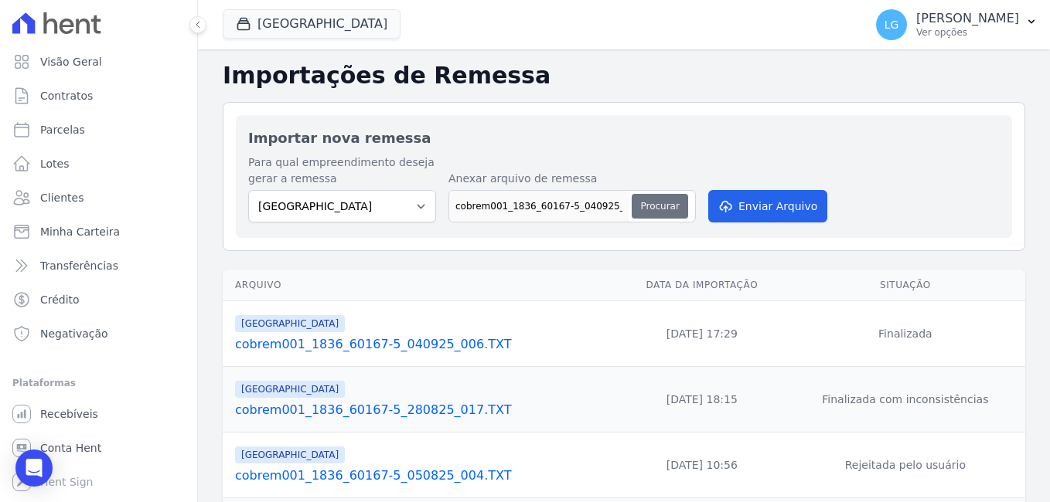
click at [652, 200] on button "Procurar" at bounding box center [660, 206] width 56 height 25
type input "cobrem001_1836_60167-5_040925_007.TXT"
click at [786, 206] on button "Enviar Arquivo" at bounding box center [767, 206] width 119 height 32
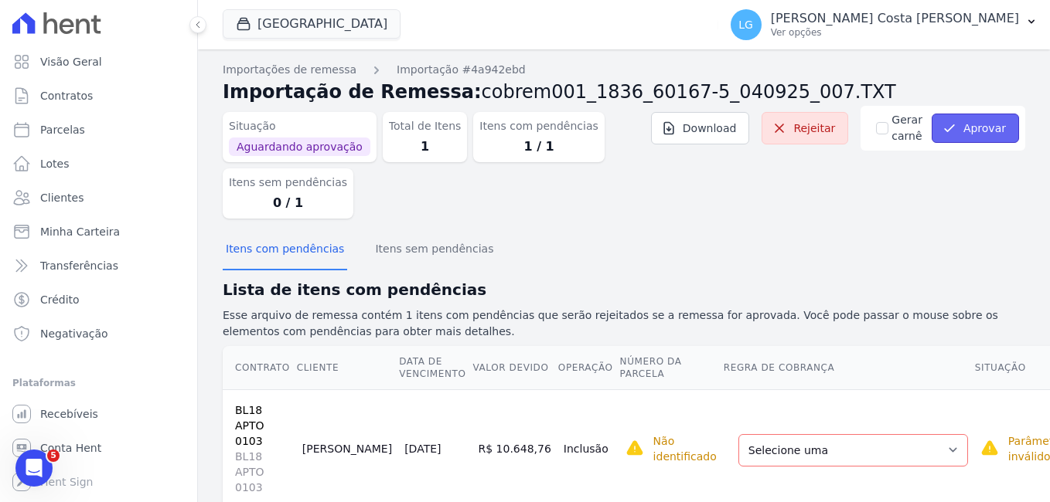
click at [972, 123] on button "Aprovar" at bounding box center [974, 128] width 87 height 29
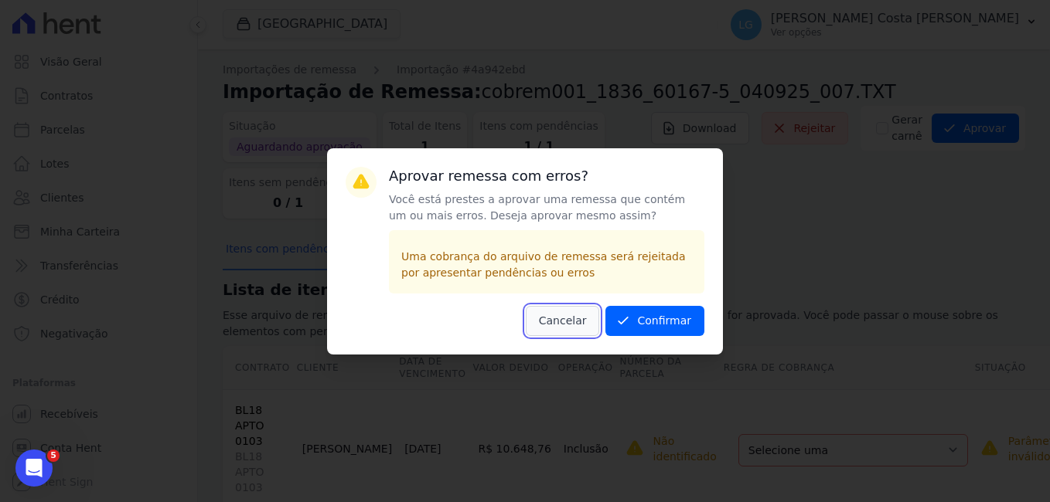
click at [567, 318] on button "Cancelar" at bounding box center [563, 321] width 74 height 30
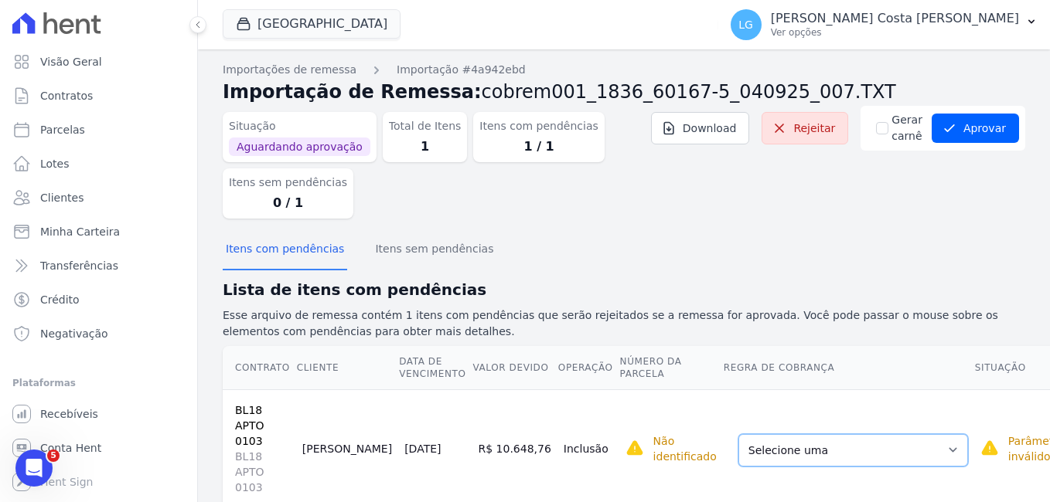
click at [798, 441] on select "Selecione uma Nova Parcela Avulsa Parcela Avulsa Existente Parcela Normal (42 X…" at bounding box center [853, 450] width 230 height 32
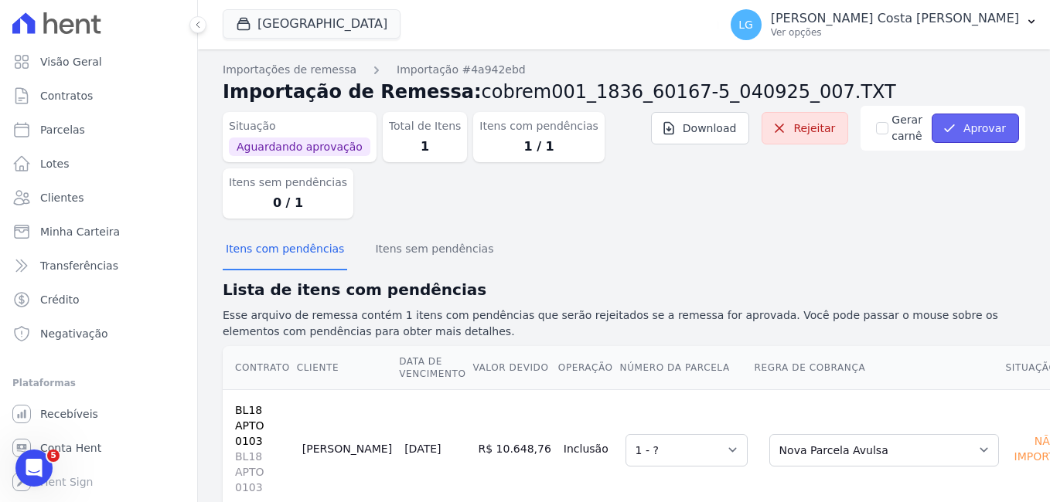
click at [951, 125] on button "Aprovar" at bounding box center [974, 128] width 87 height 29
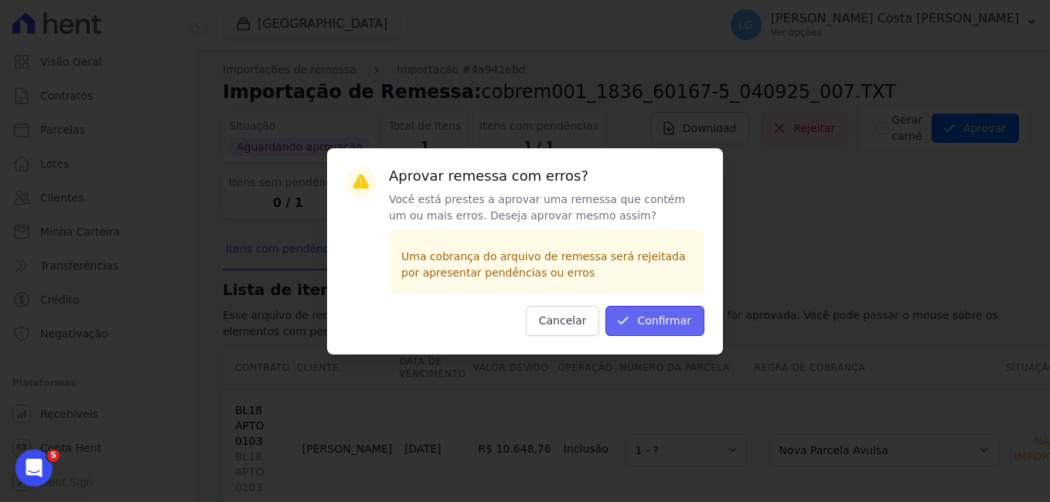
click at [673, 327] on button "Confirmar" at bounding box center [654, 321] width 99 height 30
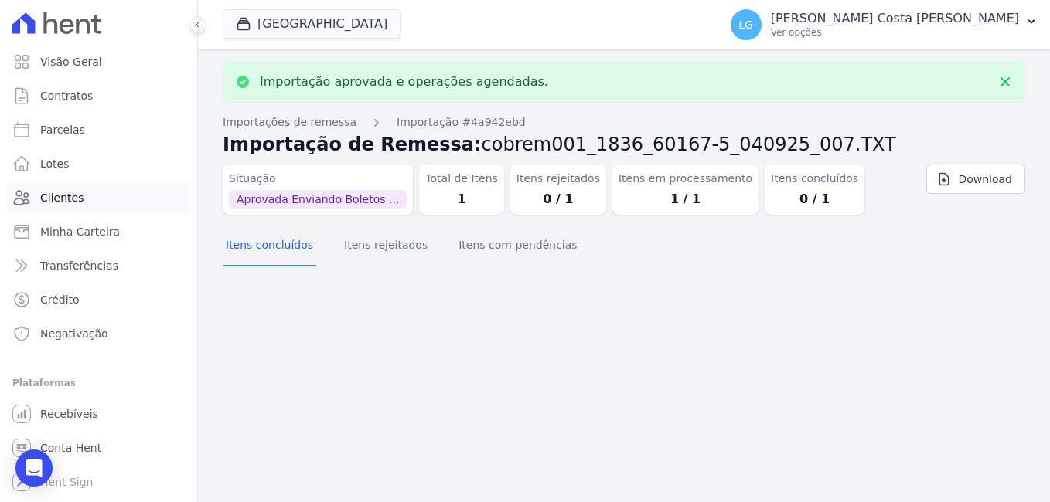
click at [58, 198] on span "Clientes" at bounding box center [61, 197] width 43 height 15
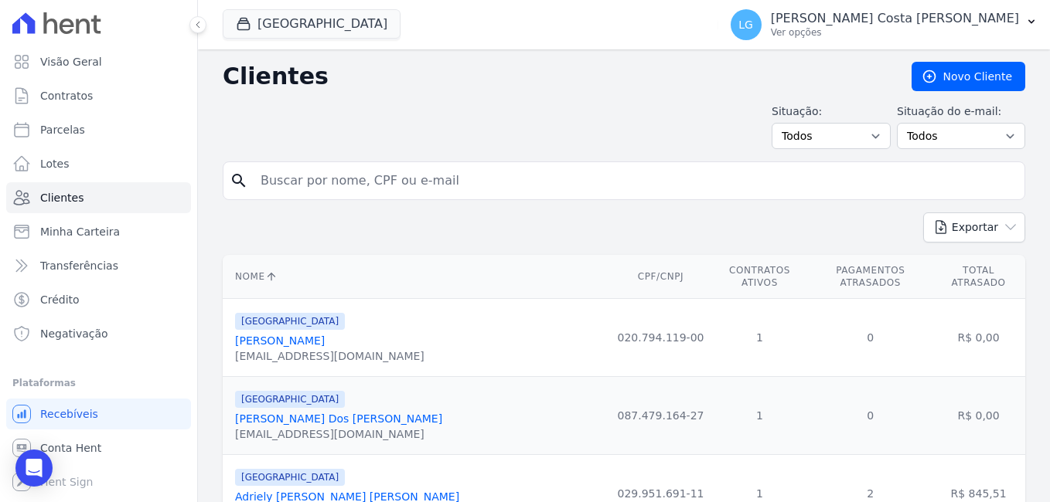
click at [326, 189] on input "search" at bounding box center [634, 180] width 767 height 31
paste input "577234788-4"
type input "577234788-4"
drag, startPoint x: 390, startPoint y: 190, endPoint x: 160, endPoint y: 170, distance: 231.2
click at [160, 170] on div "Visão Geral Contratos [GEOGRAPHIC_DATA] Lotes Clientes Minha Carteira Transferê…" at bounding box center [525, 251] width 1050 height 502
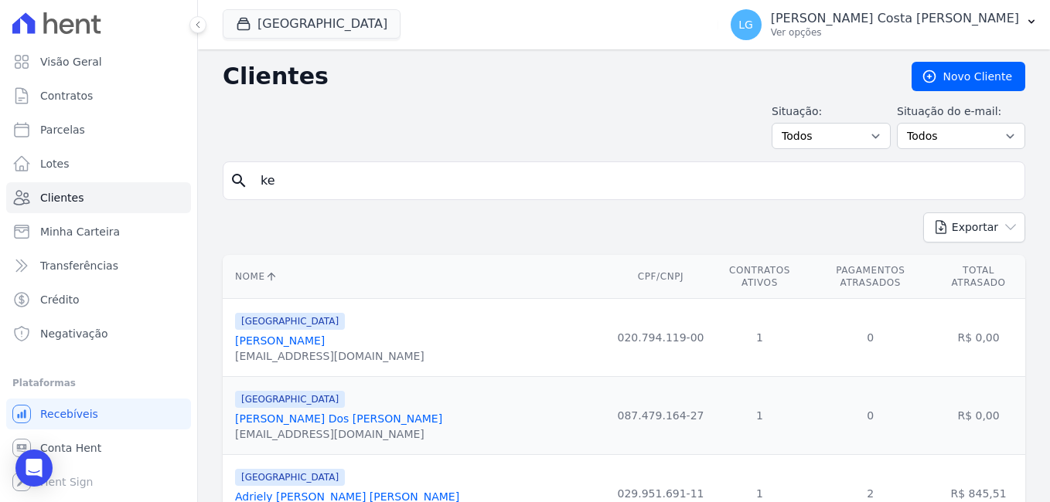
type input "[PERSON_NAME] DA COSTA"
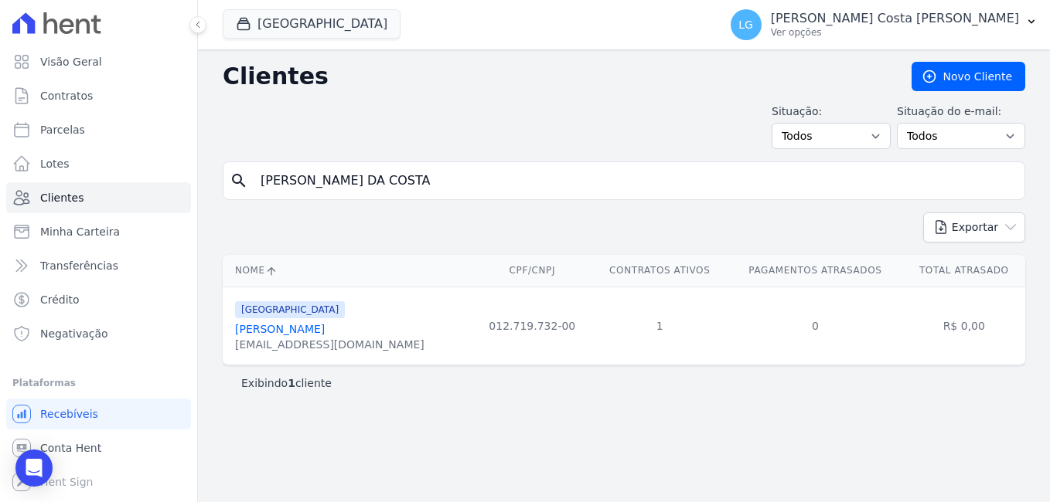
click at [253, 332] on link "[PERSON_NAME]" at bounding box center [280, 329] width 90 height 12
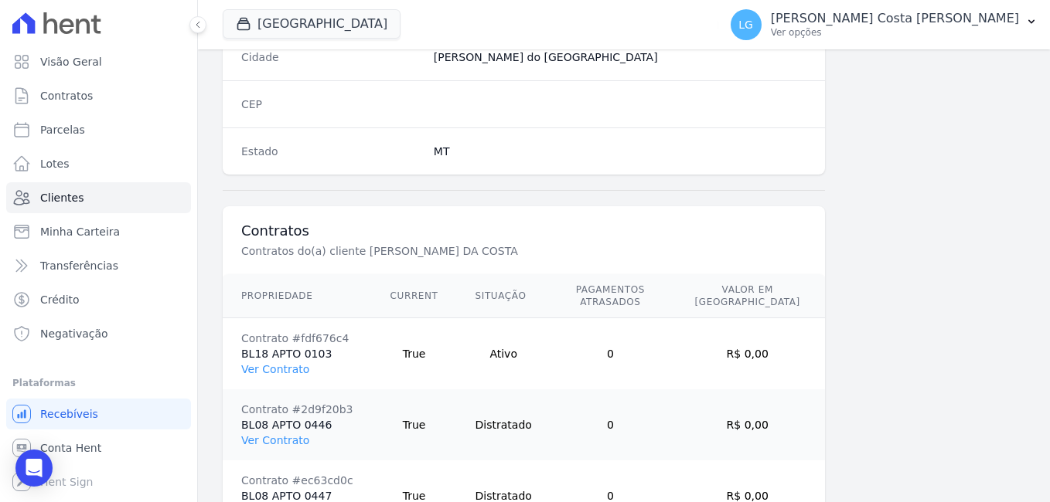
scroll to position [1098, 0]
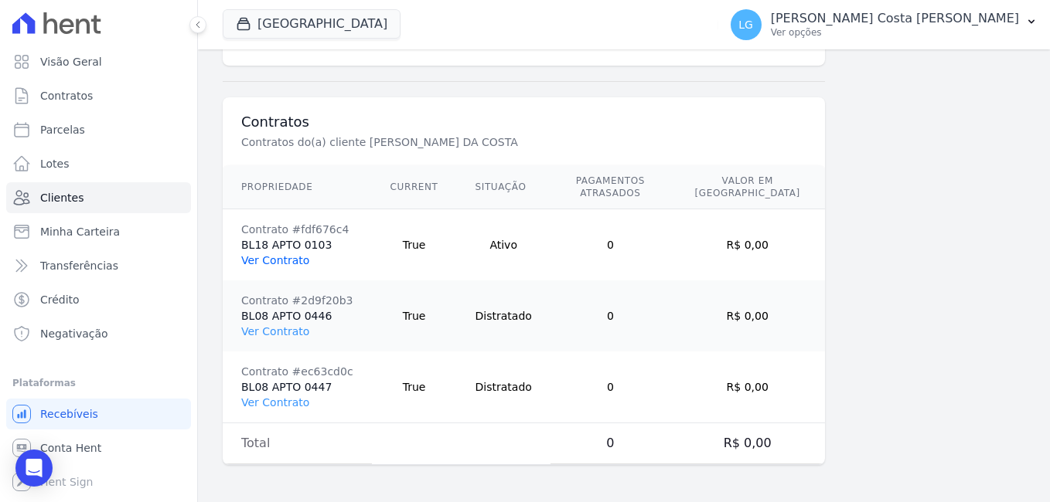
click at [281, 262] on link "Ver Contrato" at bounding box center [275, 260] width 68 height 12
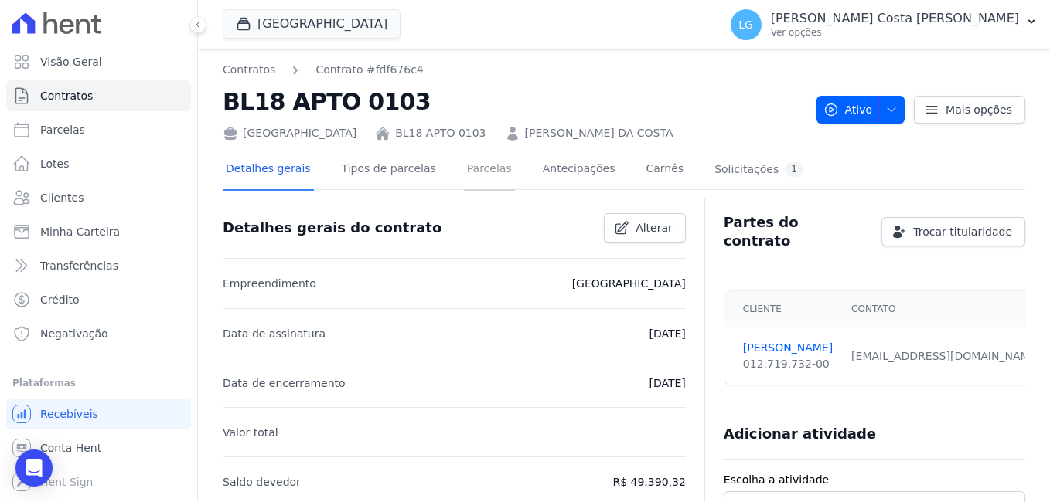
click at [464, 166] on link "Parcelas" at bounding box center [489, 170] width 51 height 41
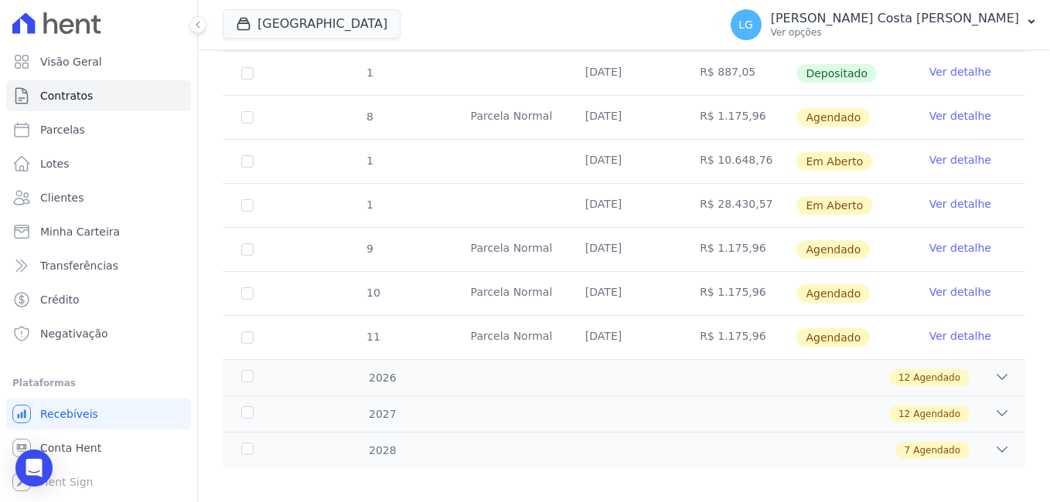
scroll to position [1179, 0]
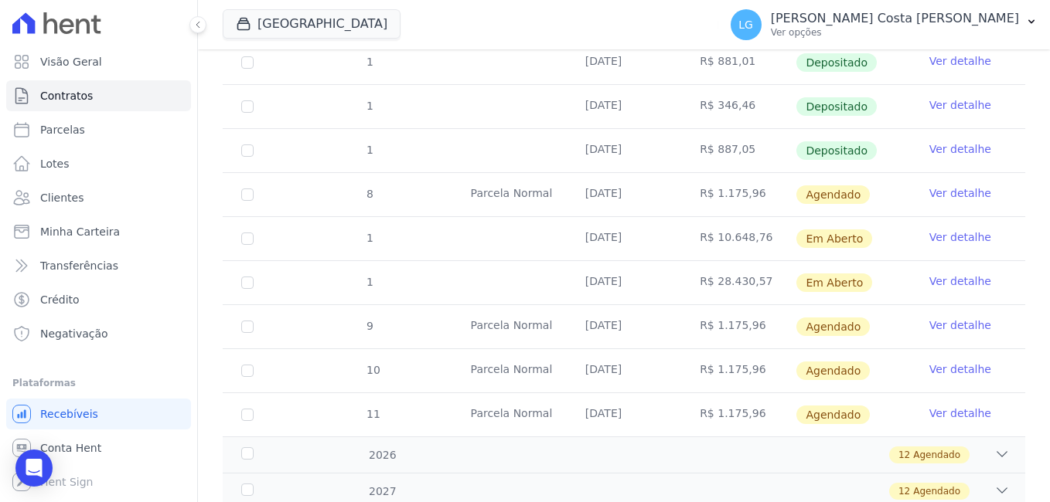
click at [961, 230] on link "Ver detalhe" at bounding box center [960, 237] width 62 height 15
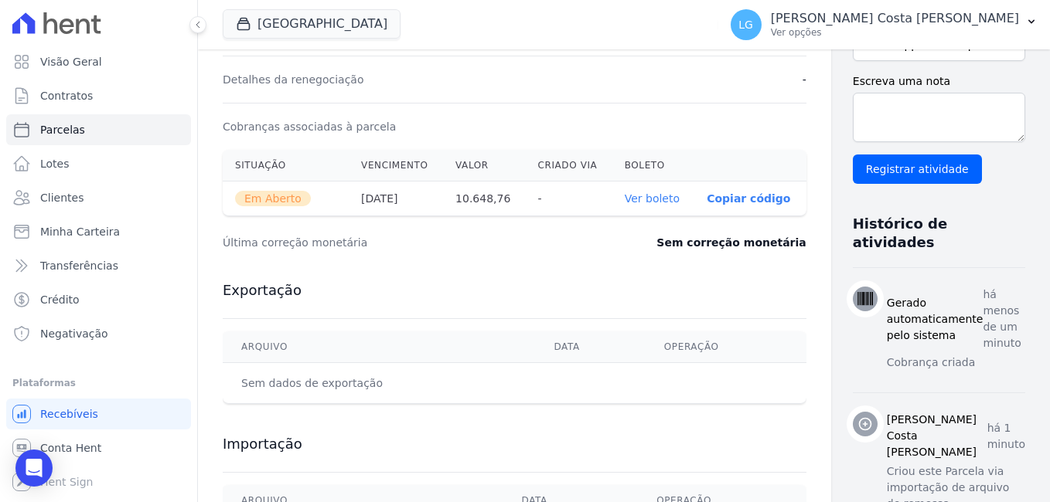
scroll to position [557, 0]
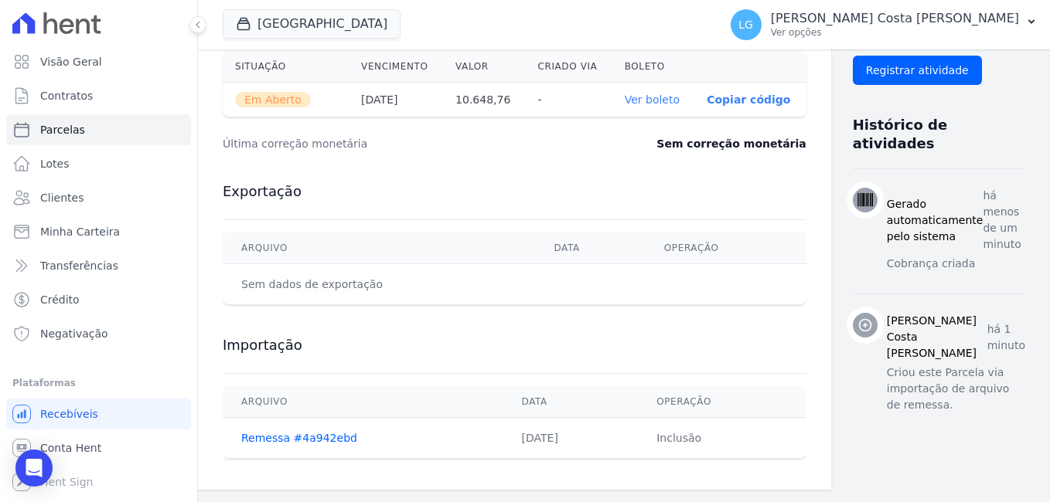
click at [626, 103] on link "Ver boleto" at bounding box center [652, 100] width 55 height 12
